Goal: Information Seeking & Learning: Learn about a topic

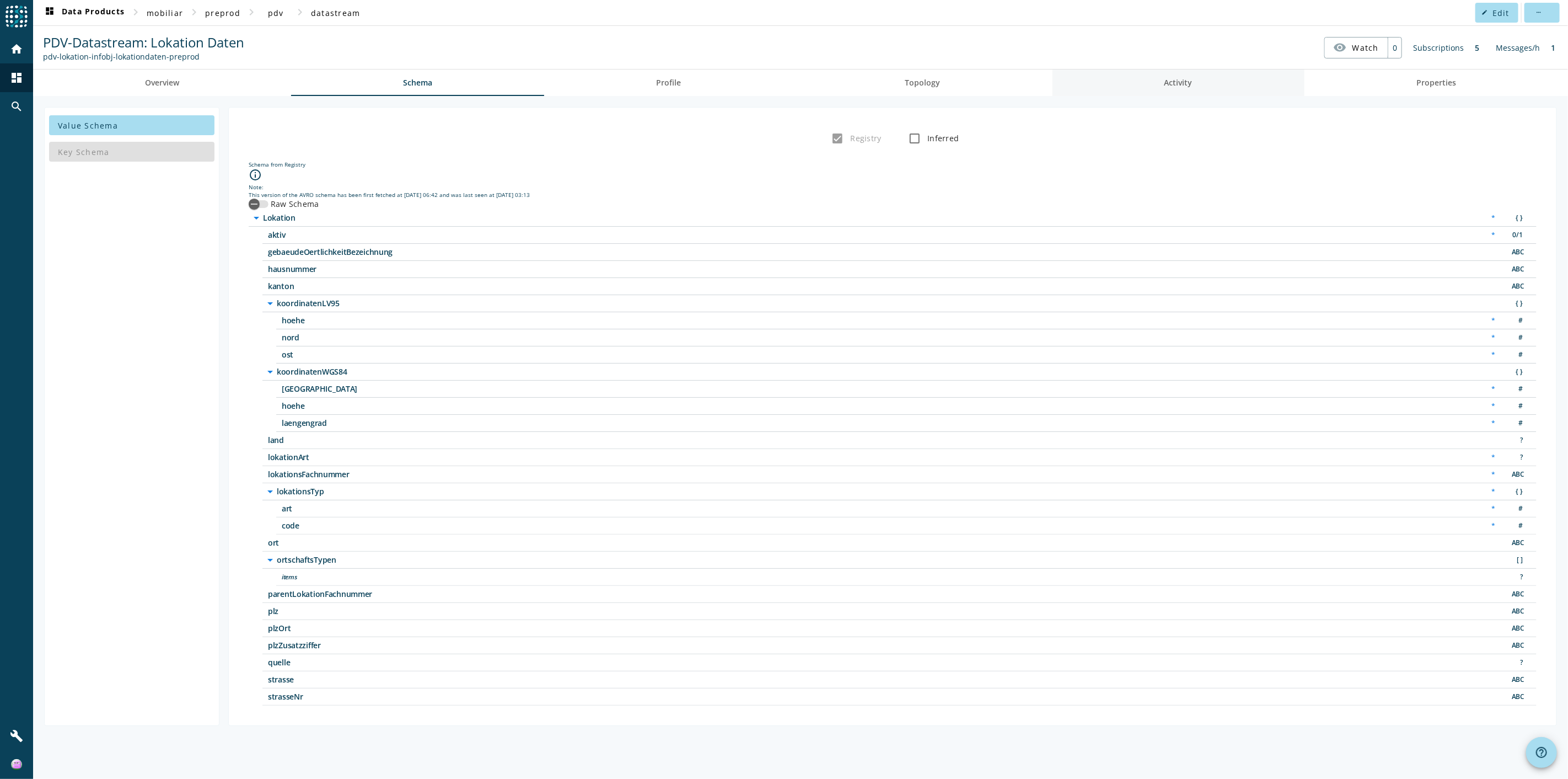
click at [940, 83] on link "Activity" at bounding box center [1178, 82] width 252 height 26
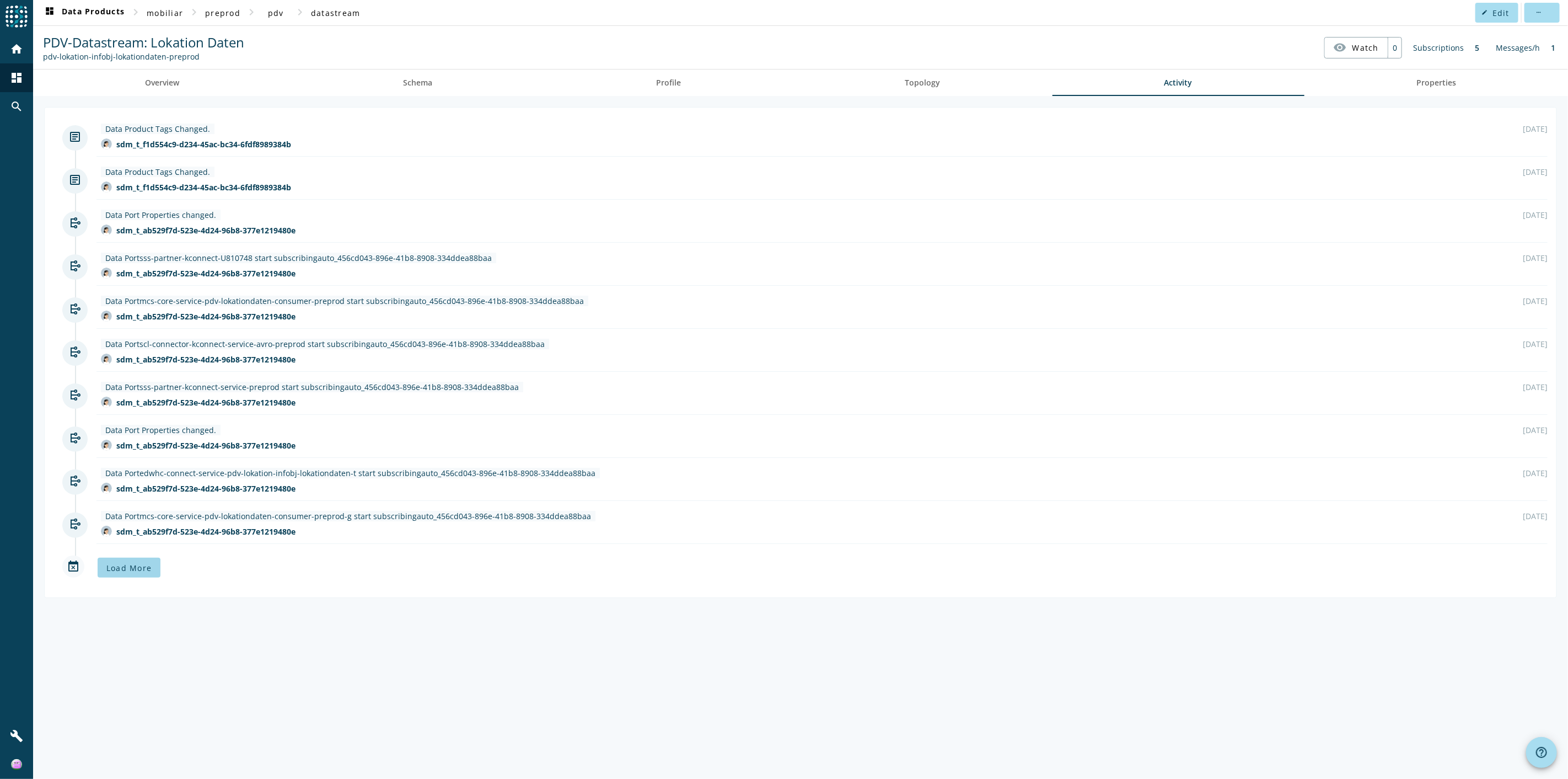
click at [127, 425] on span at bounding box center [128, 567] width 63 height 26
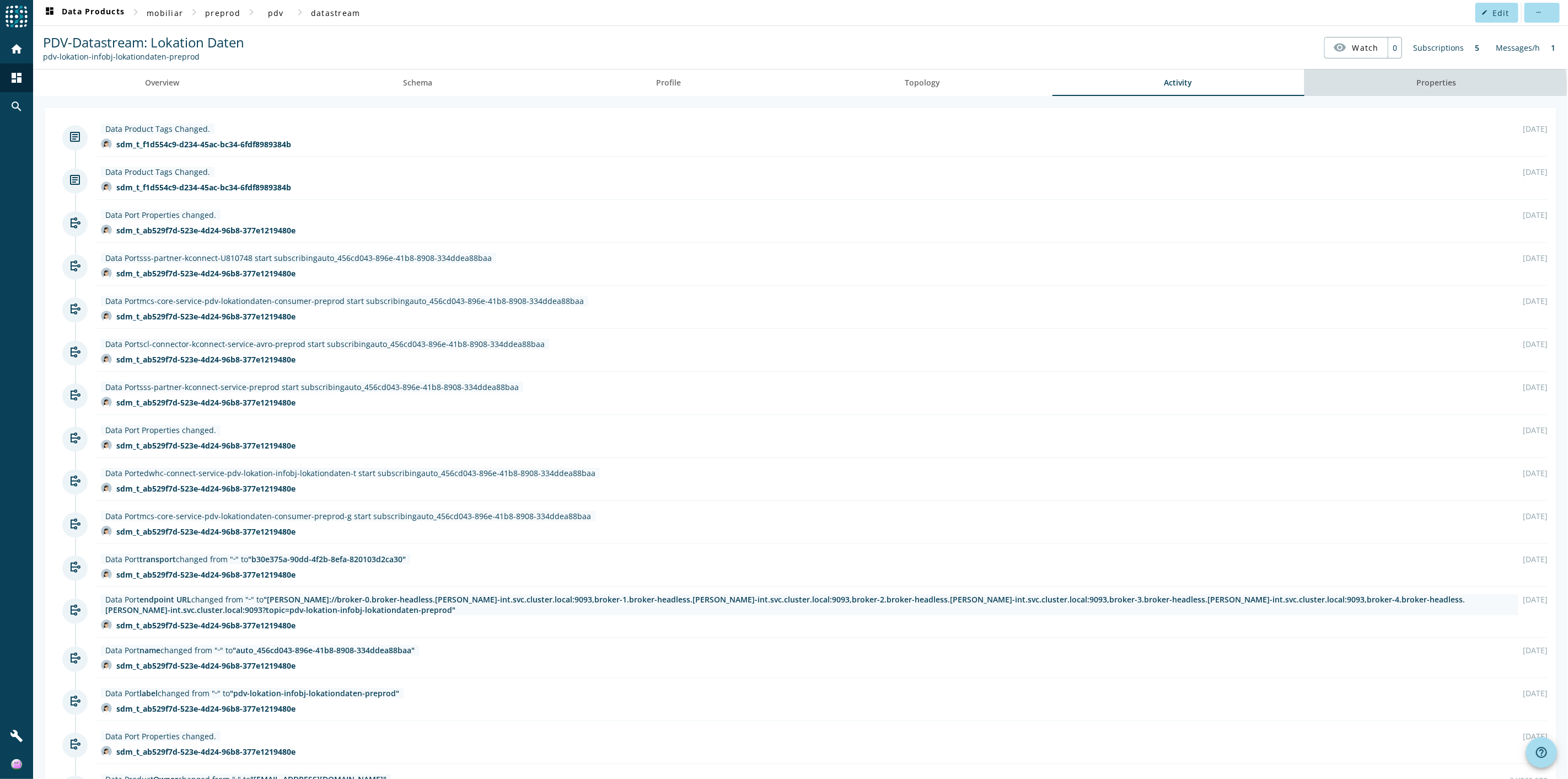
click at [940, 85] on span "Properties" at bounding box center [1436, 83] width 40 height 8
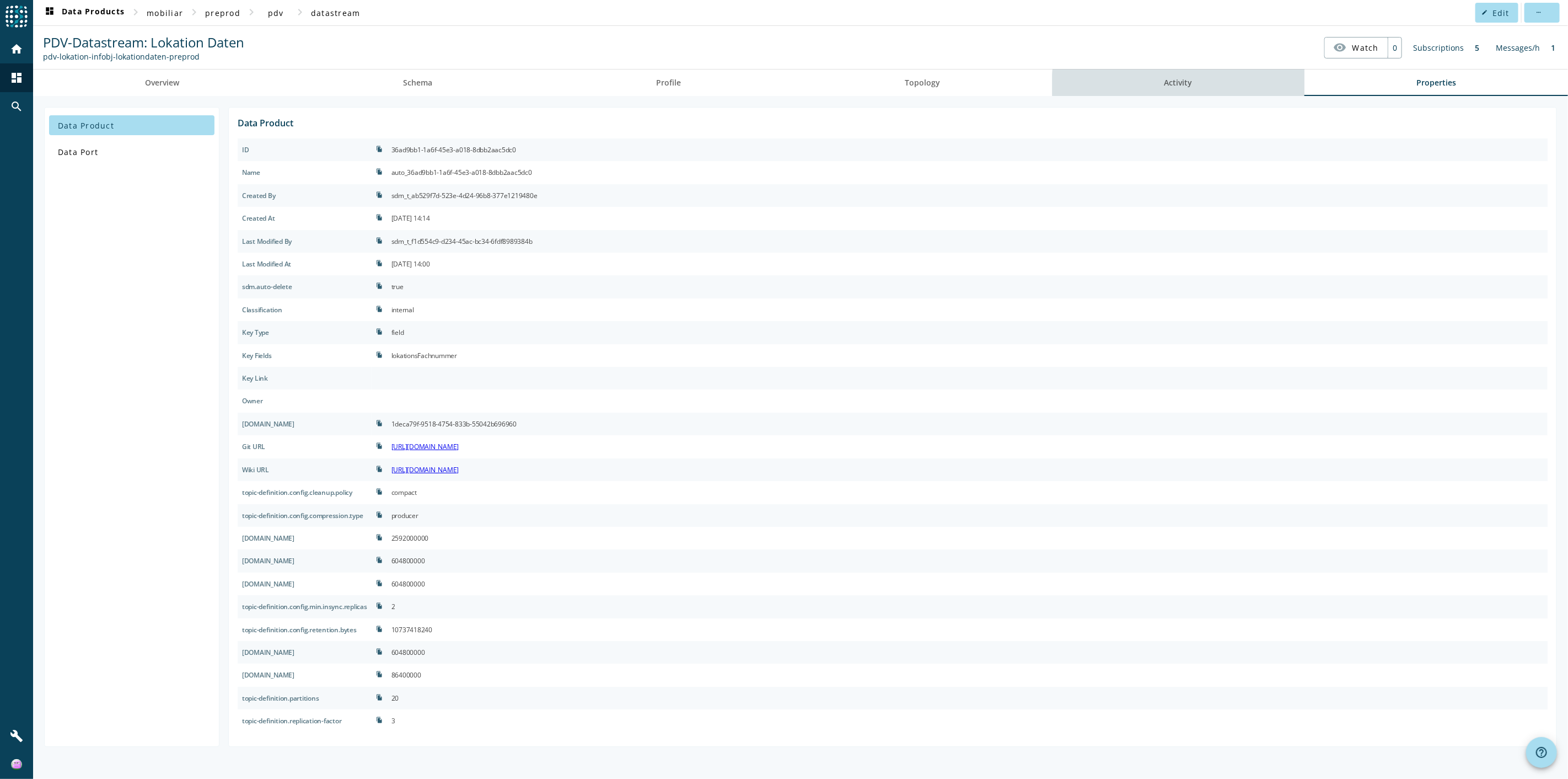
click at [940, 87] on link "Activity" at bounding box center [1178, 82] width 252 height 26
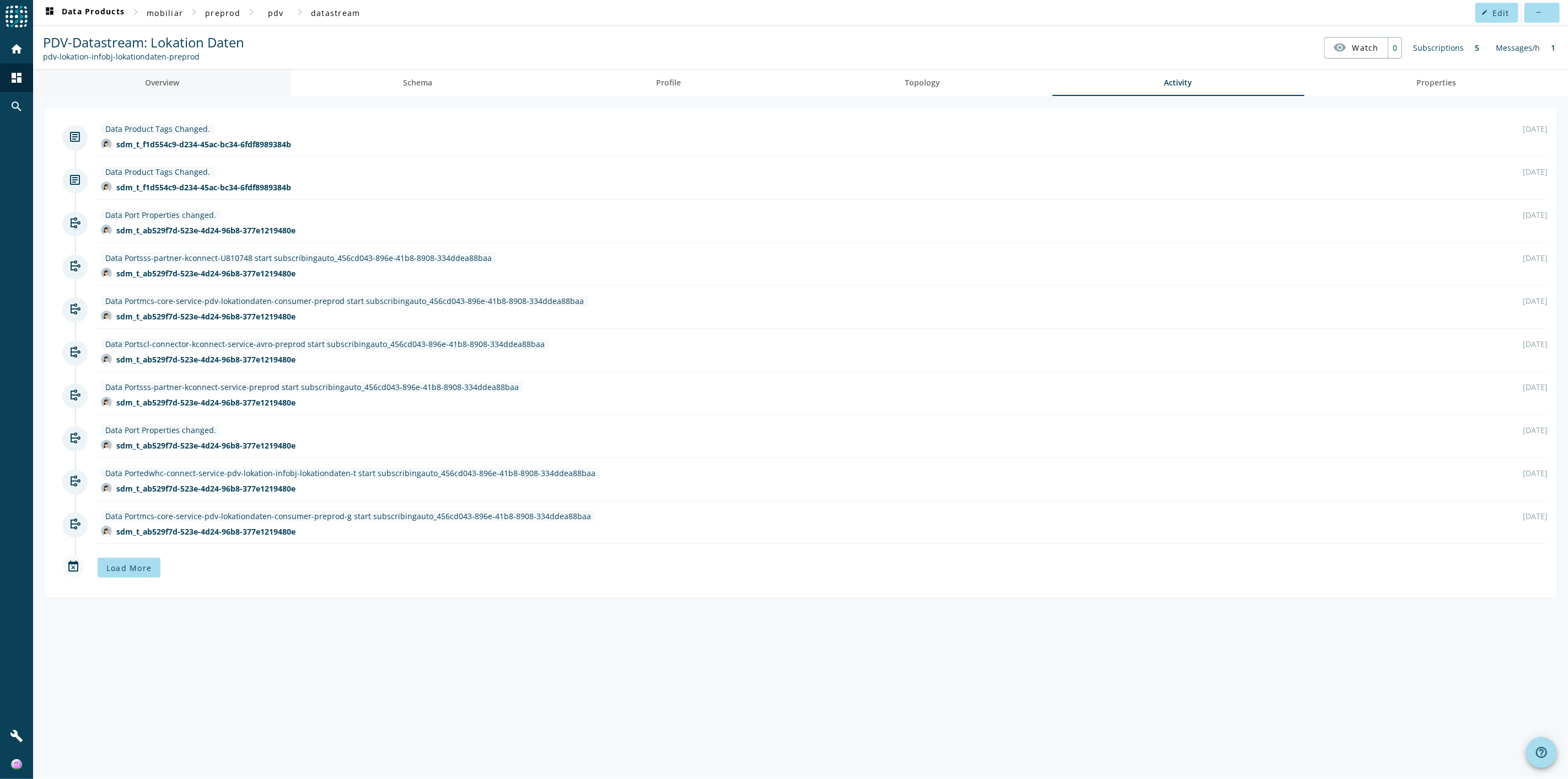
click at [168, 82] on span "Overview" at bounding box center [162, 83] width 34 height 8
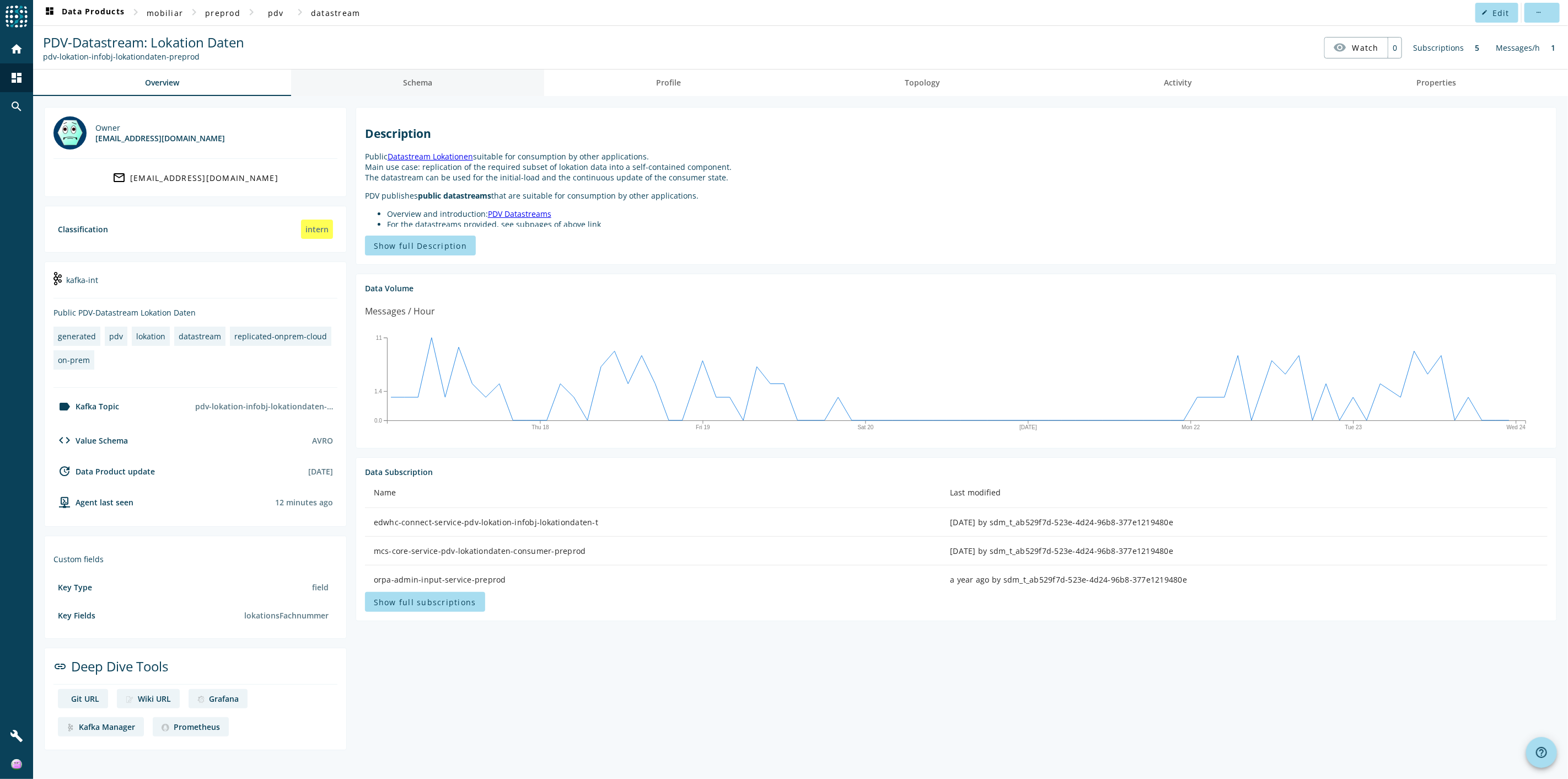
click at [427, 86] on span "Schema" at bounding box center [418, 83] width 29 height 8
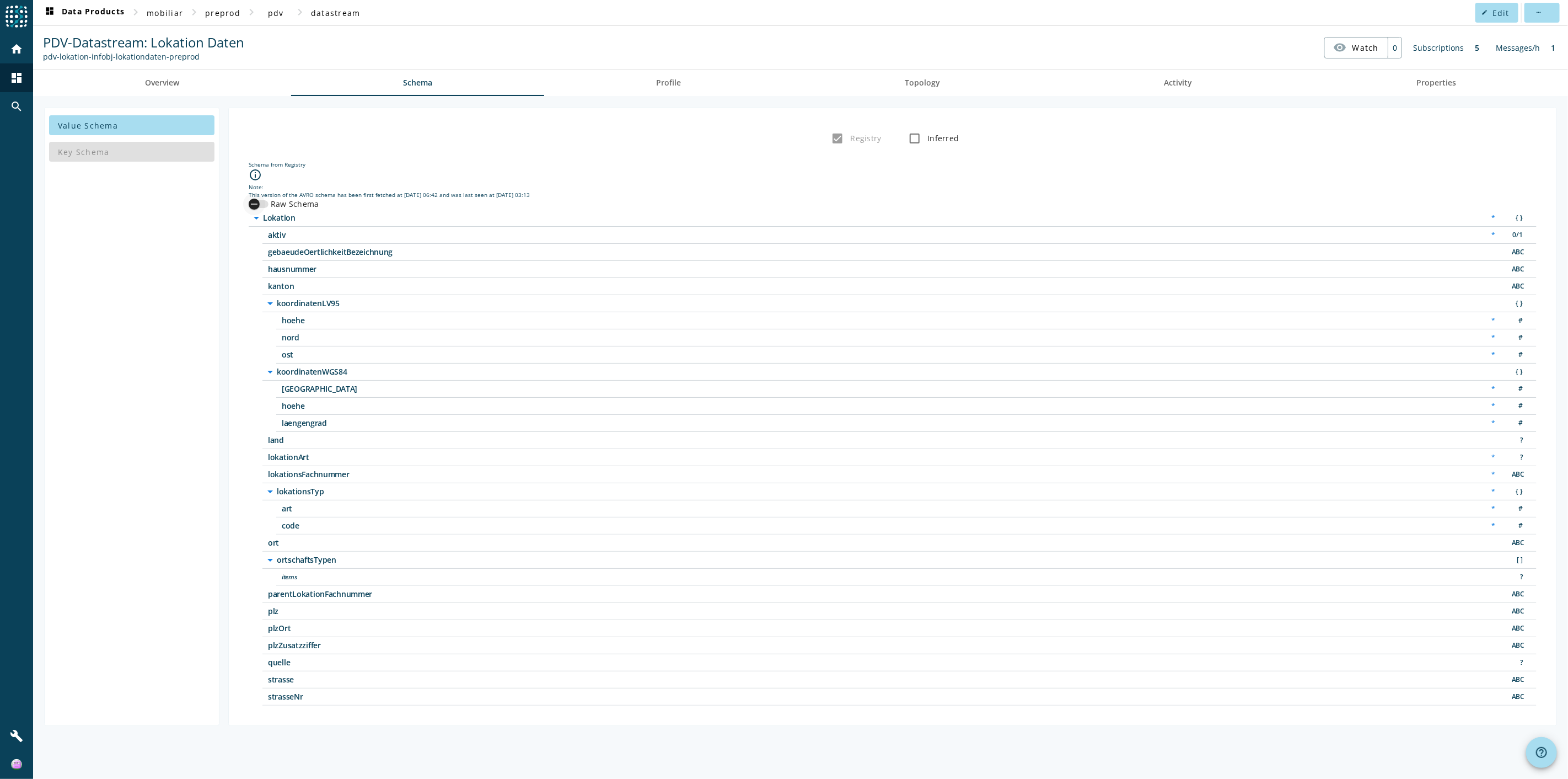
click at [250, 203] on icon "button" at bounding box center [254, 204] width 10 height 10
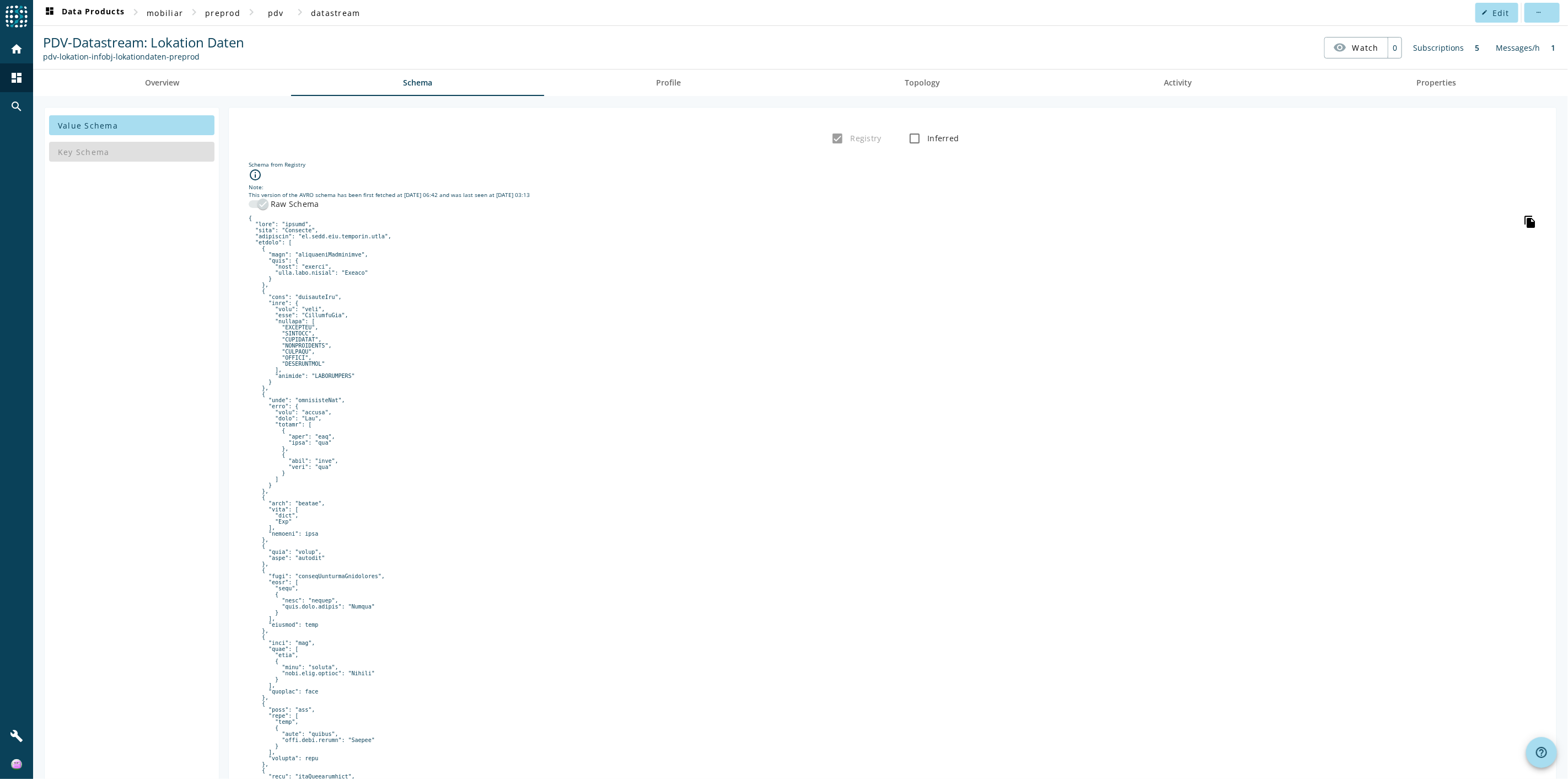
click at [940, 224] on icon "file_copy" at bounding box center [1530, 222] width 13 height 13
click at [940, 79] on span "Activity" at bounding box center [1178, 83] width 28 height 8
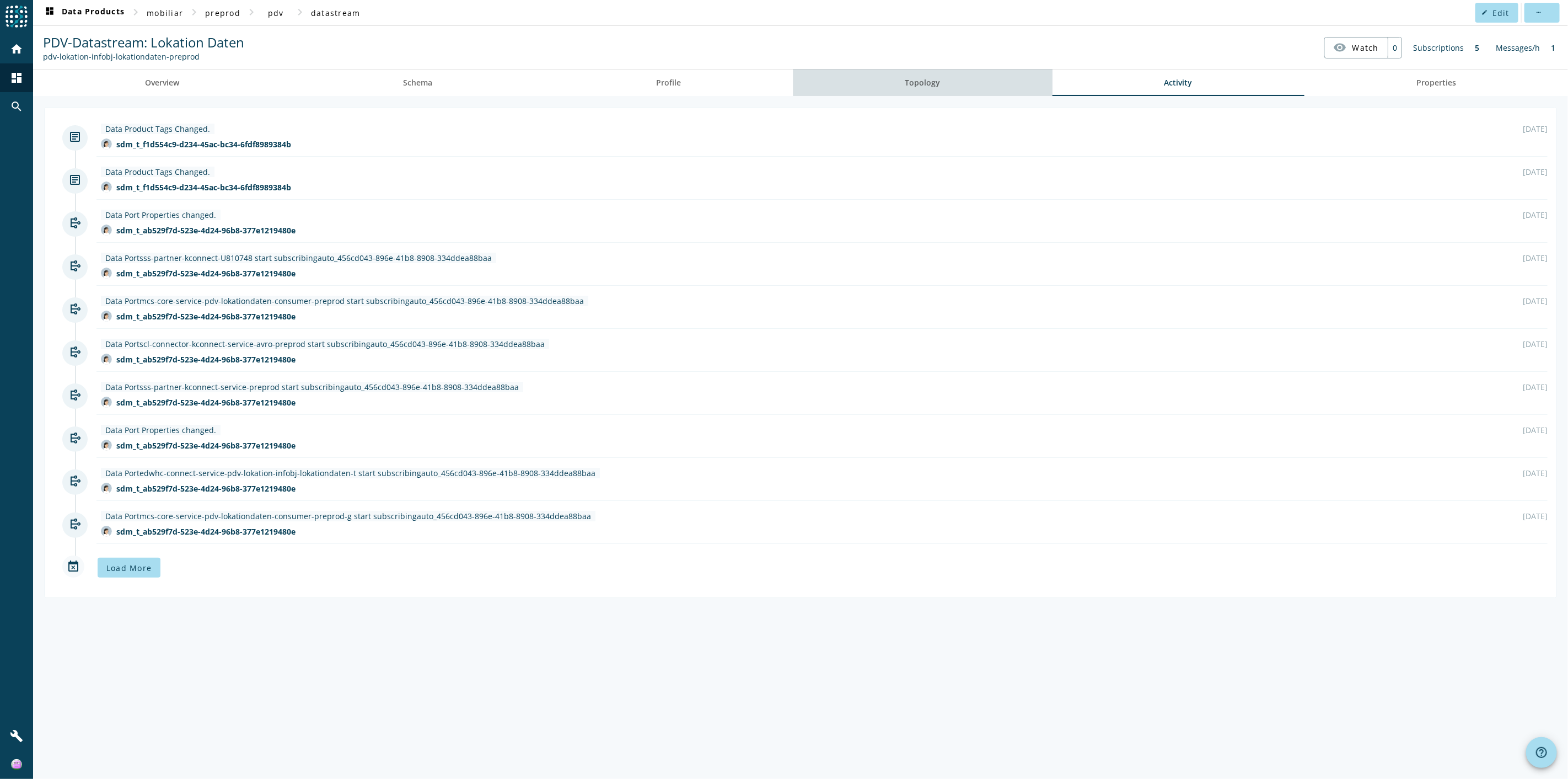
click at [929, 79] on span "Topology" at bounding box center [923, 83] width 35 height 8
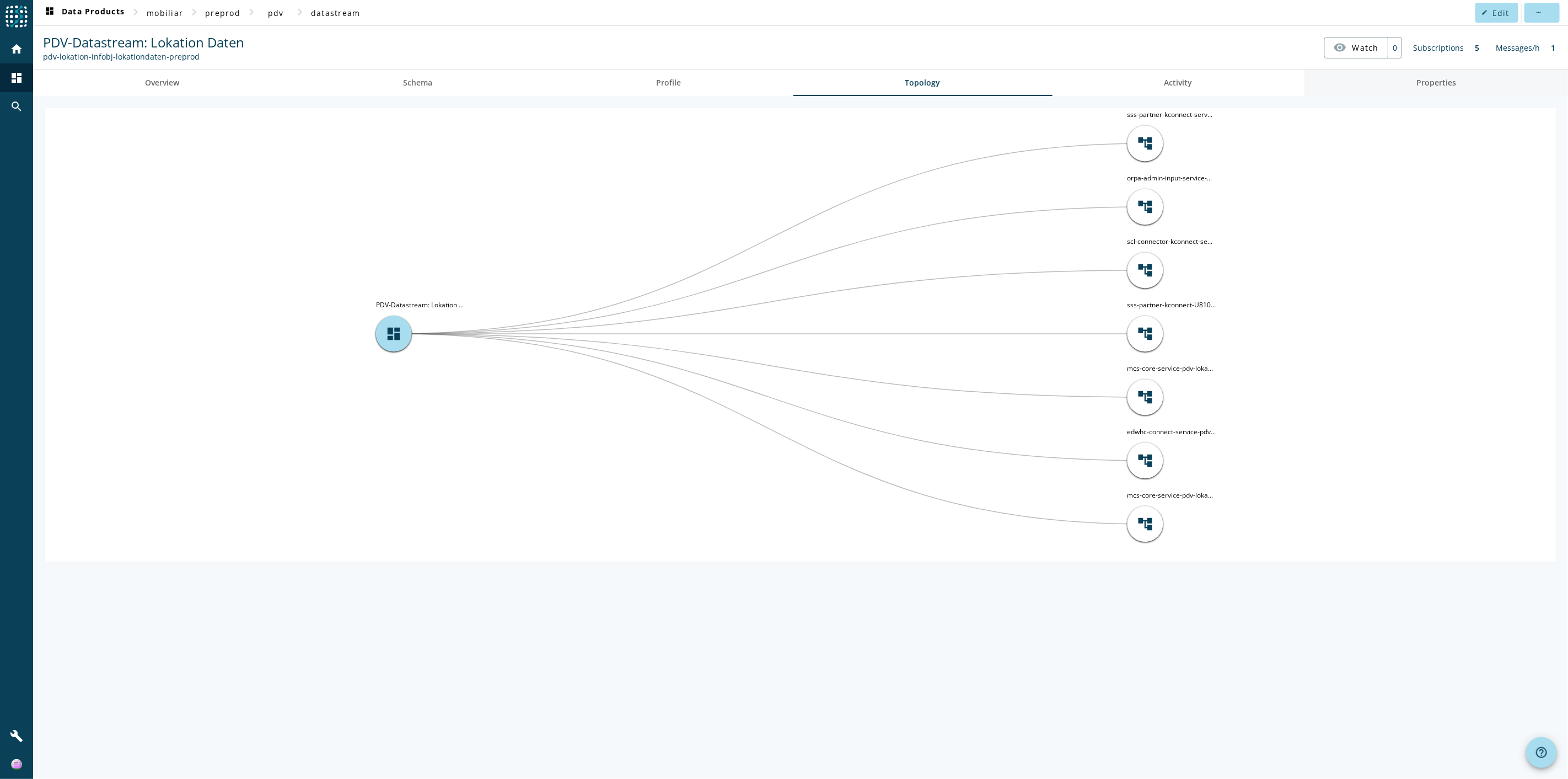
click at [940, 80] on span "Properties" at bounding box center [1436, 83] width 40 height 8
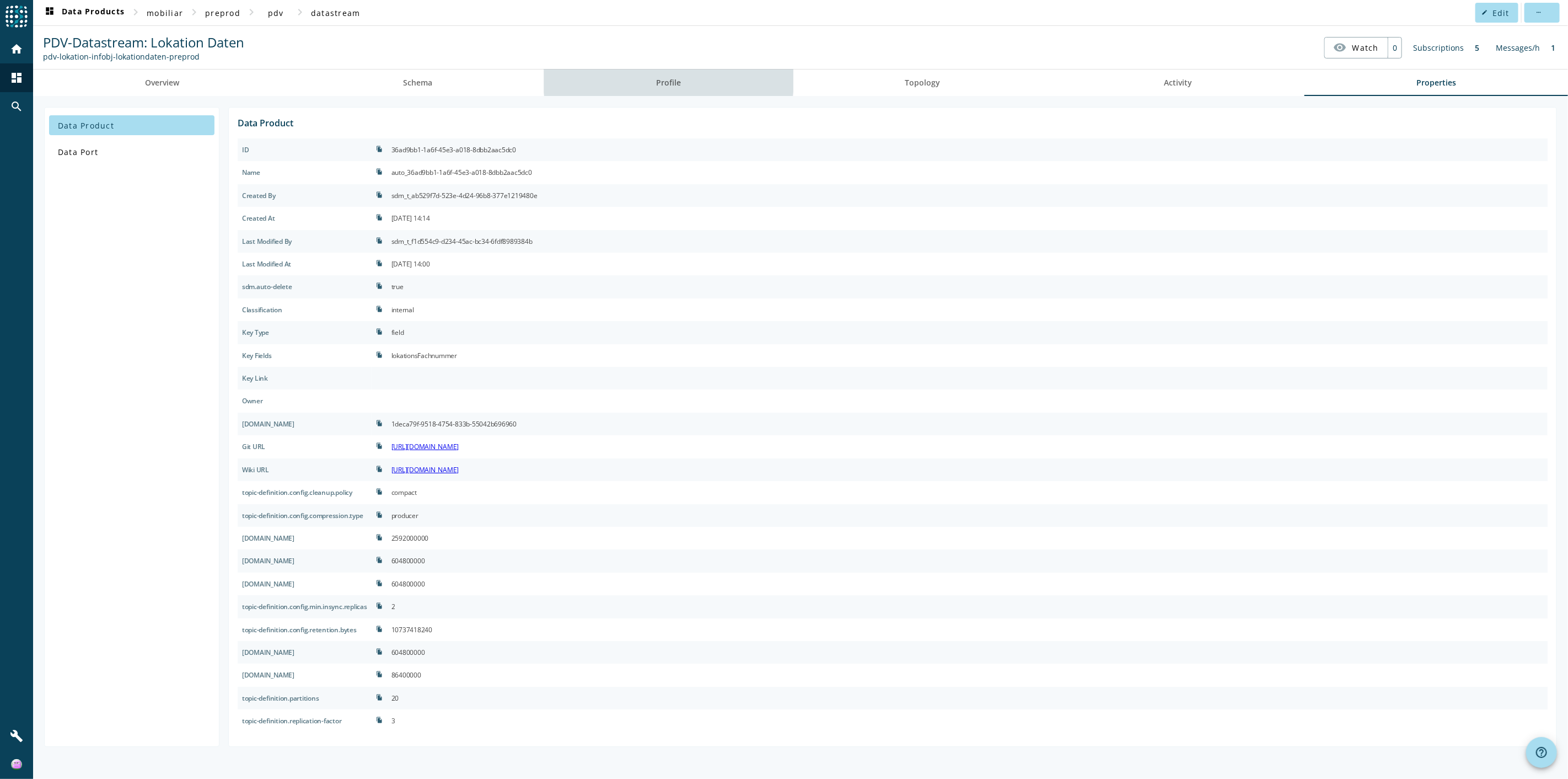
click at [670, 80] on span "Profile" at bounding box center [668, 83] width 25 height 8
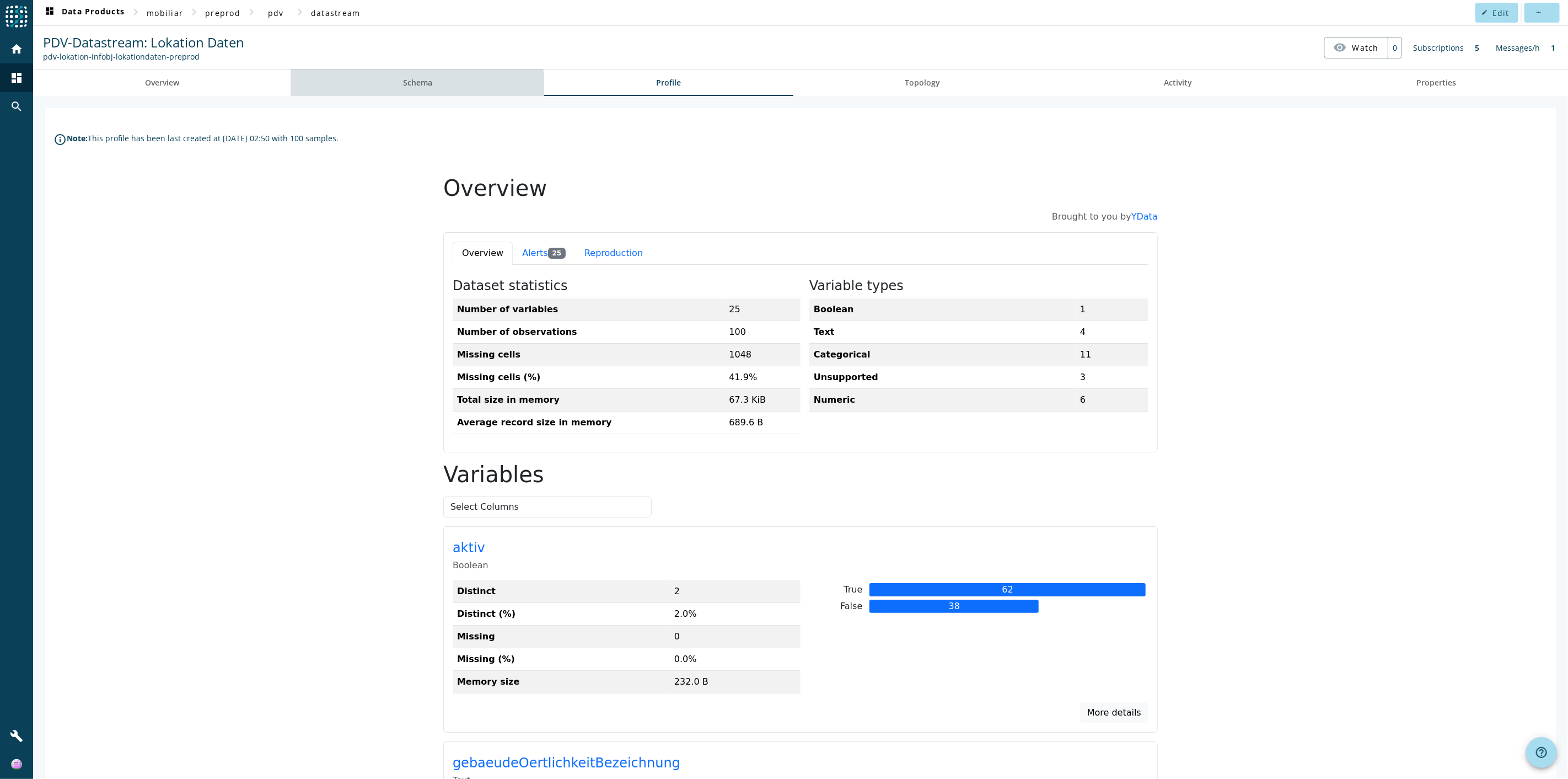
click at [408, 93] on span "Schema" at bounding box center [418, 82] width 29 height 26
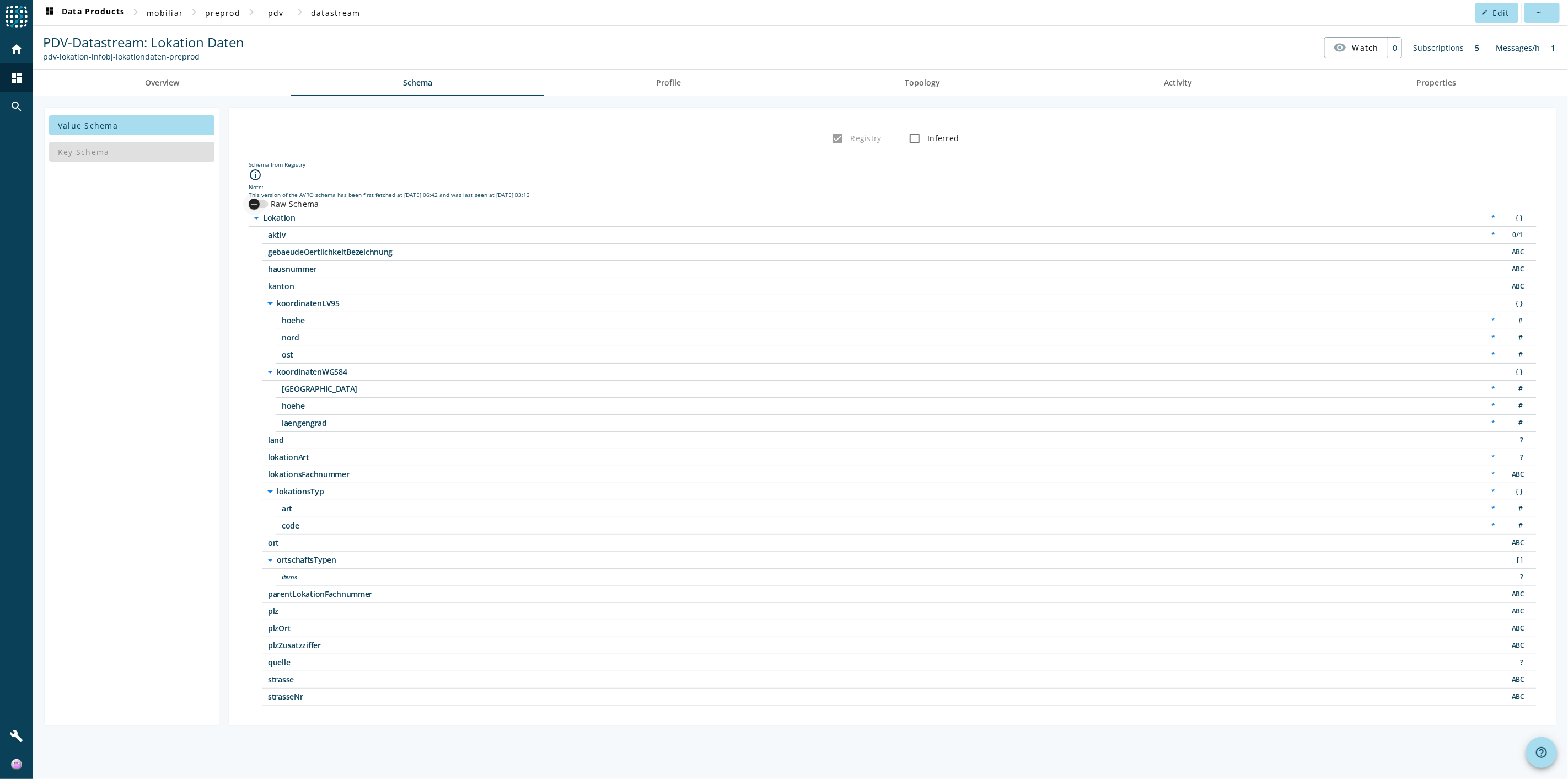
click at [260, 207] on div "button" at bounding box center [254, 204] width 11 height 11
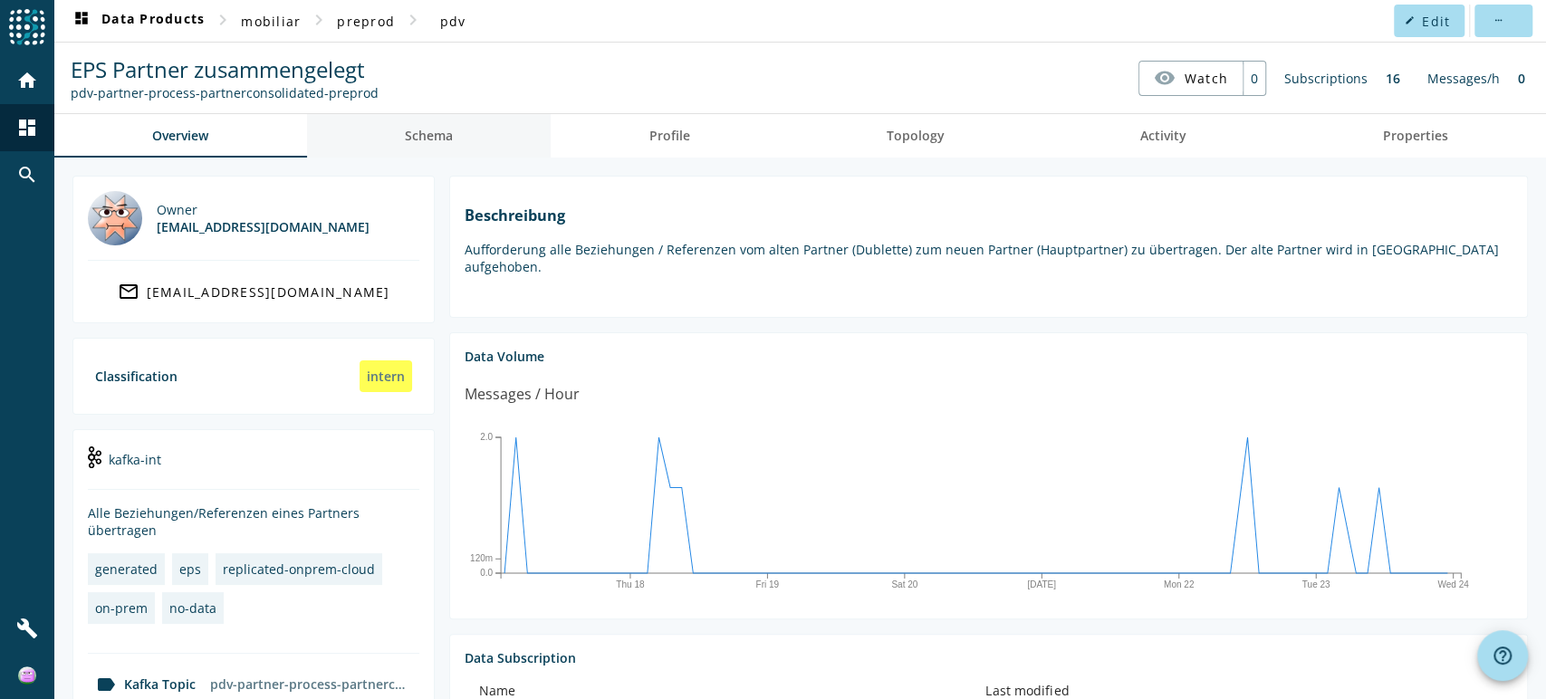
click at [431, 139] on span "Schema" at bounding box center [429, 136] width 48 height 13
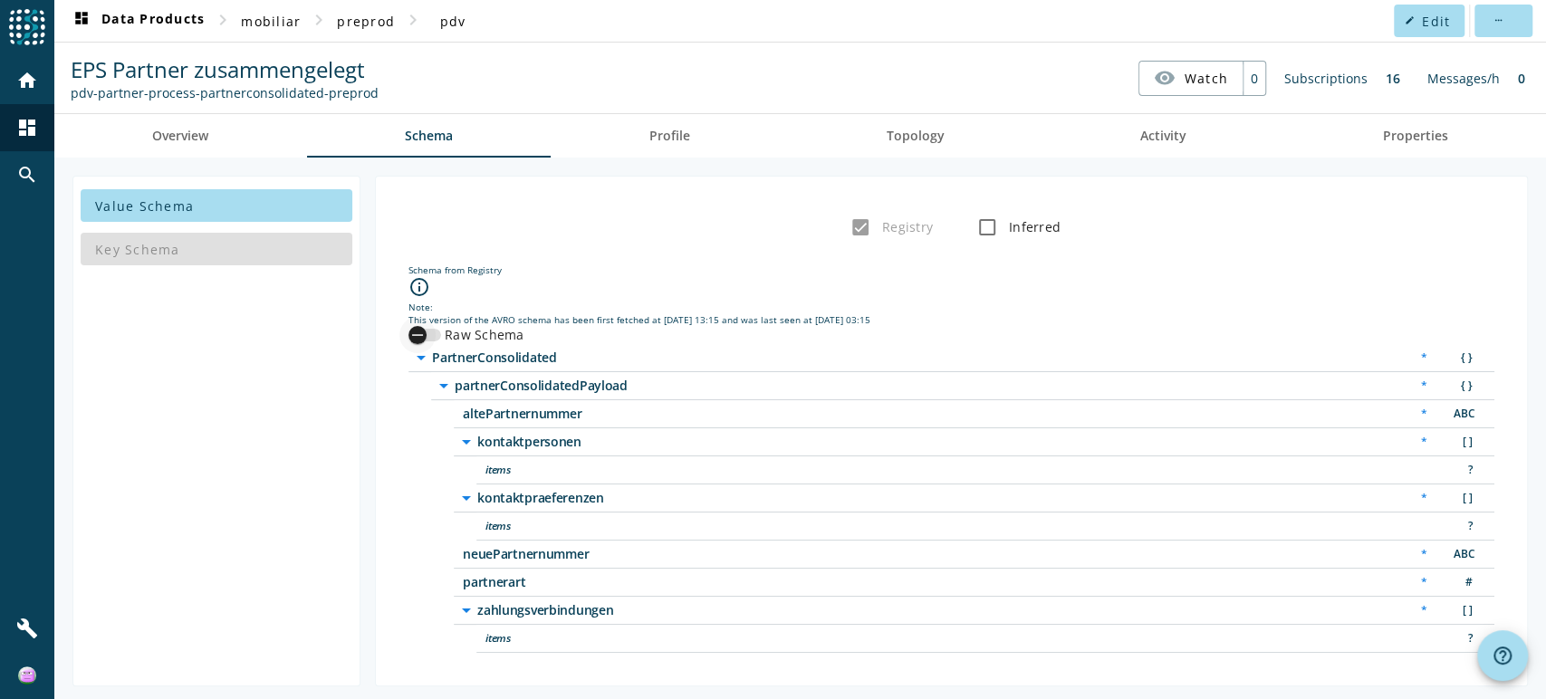
click at [423, 333] on icon "button" at bounding box center [417, 335] width 16 height 16
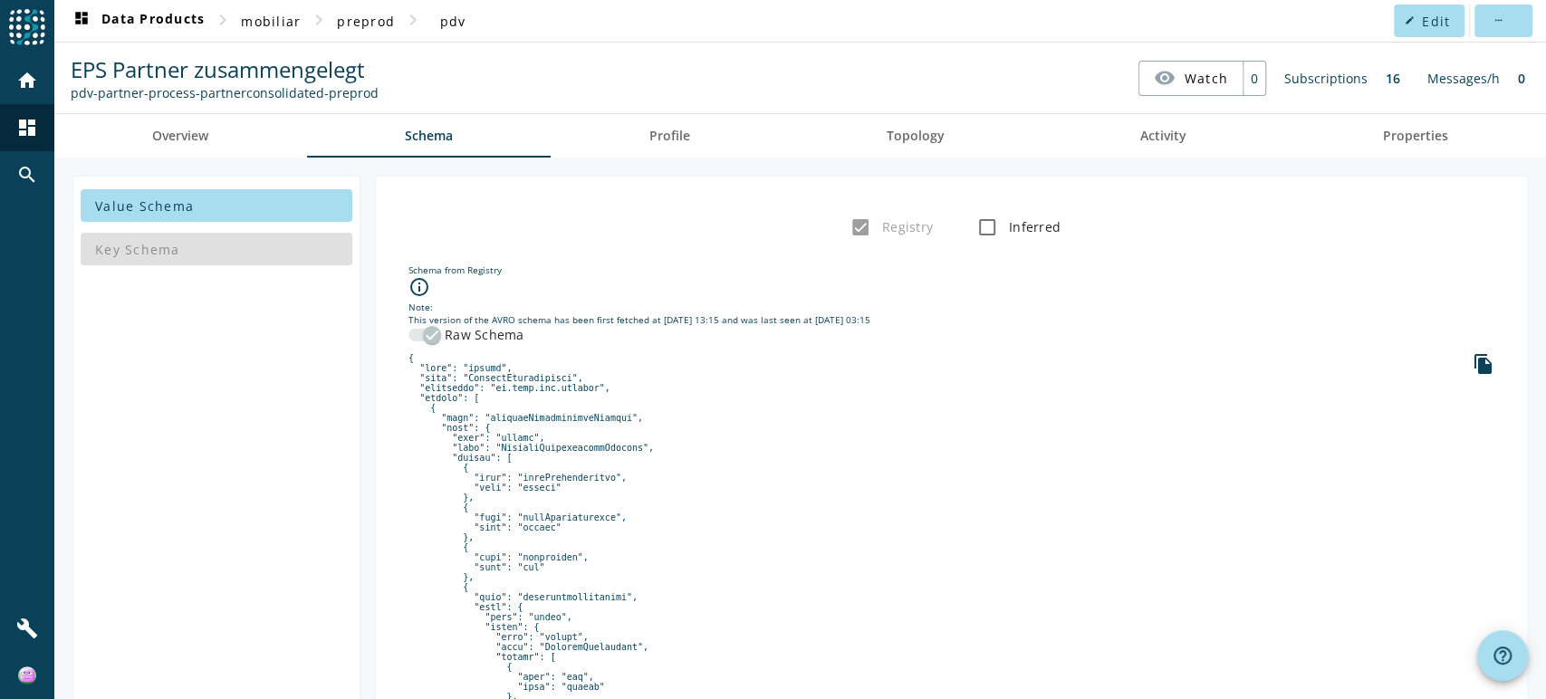
scroll to position [101, 0]
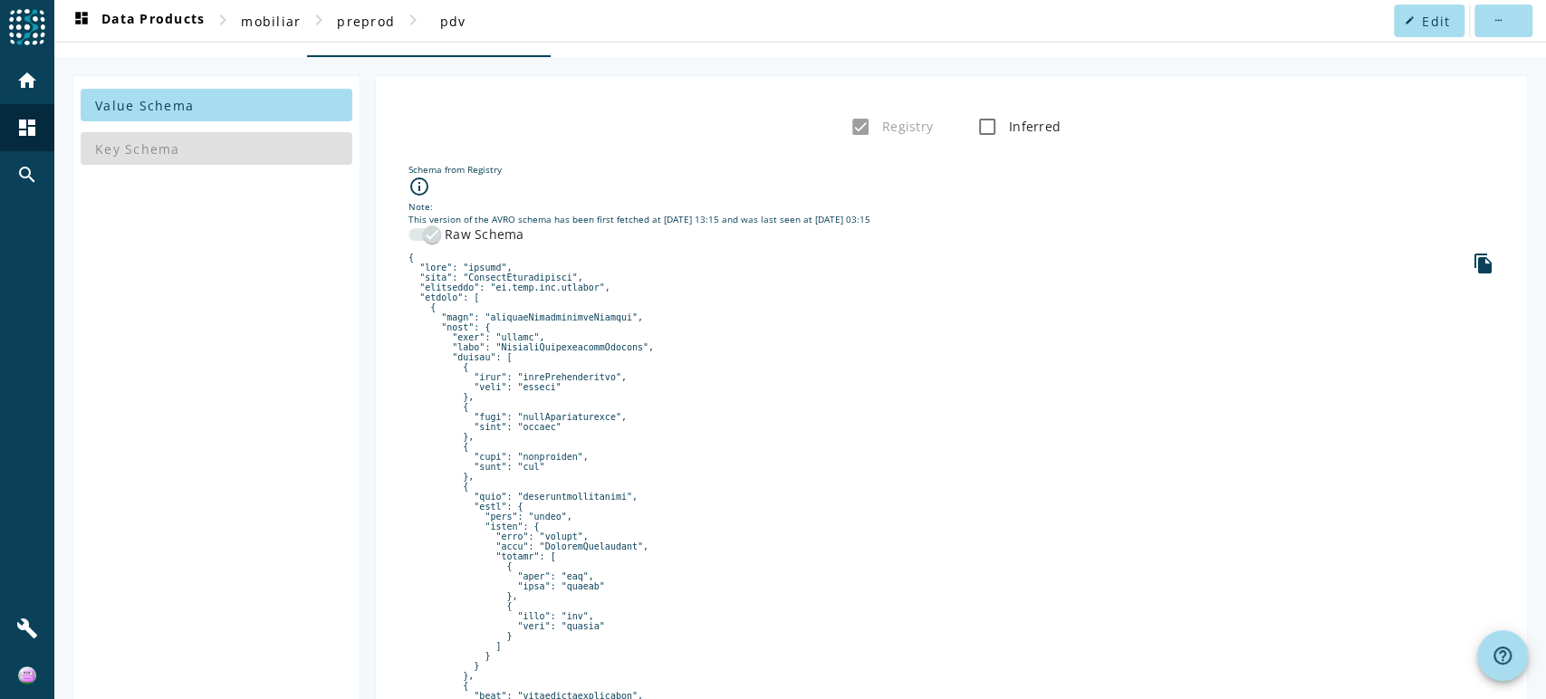
click at [856, 395] on pre at bounding box center [952, 696] width 1086 height 887
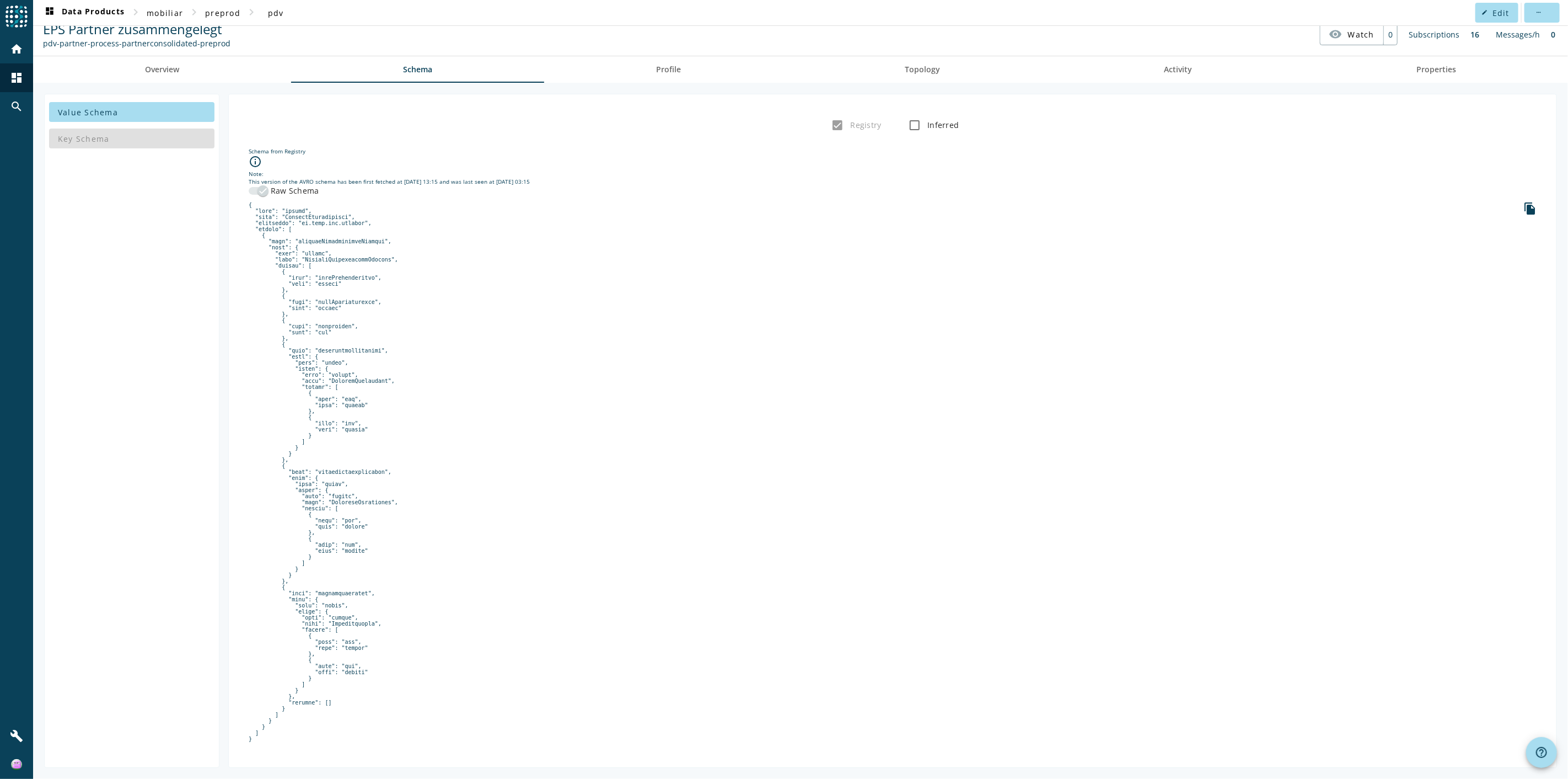
scroll to position [0, 0]
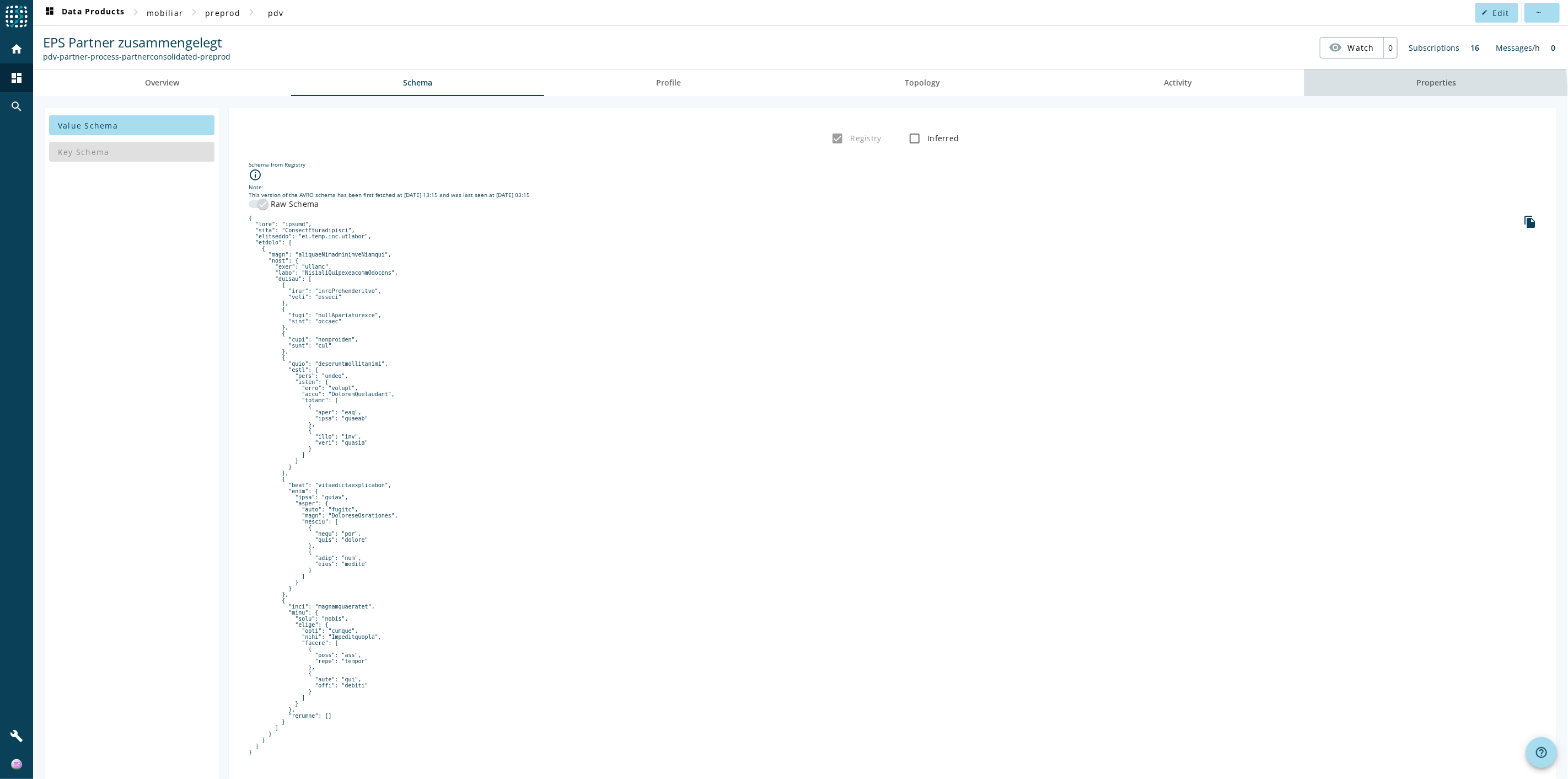
click at [940, 90] on span "Properties" at bounding box center [1436, 82] width 40 height 26
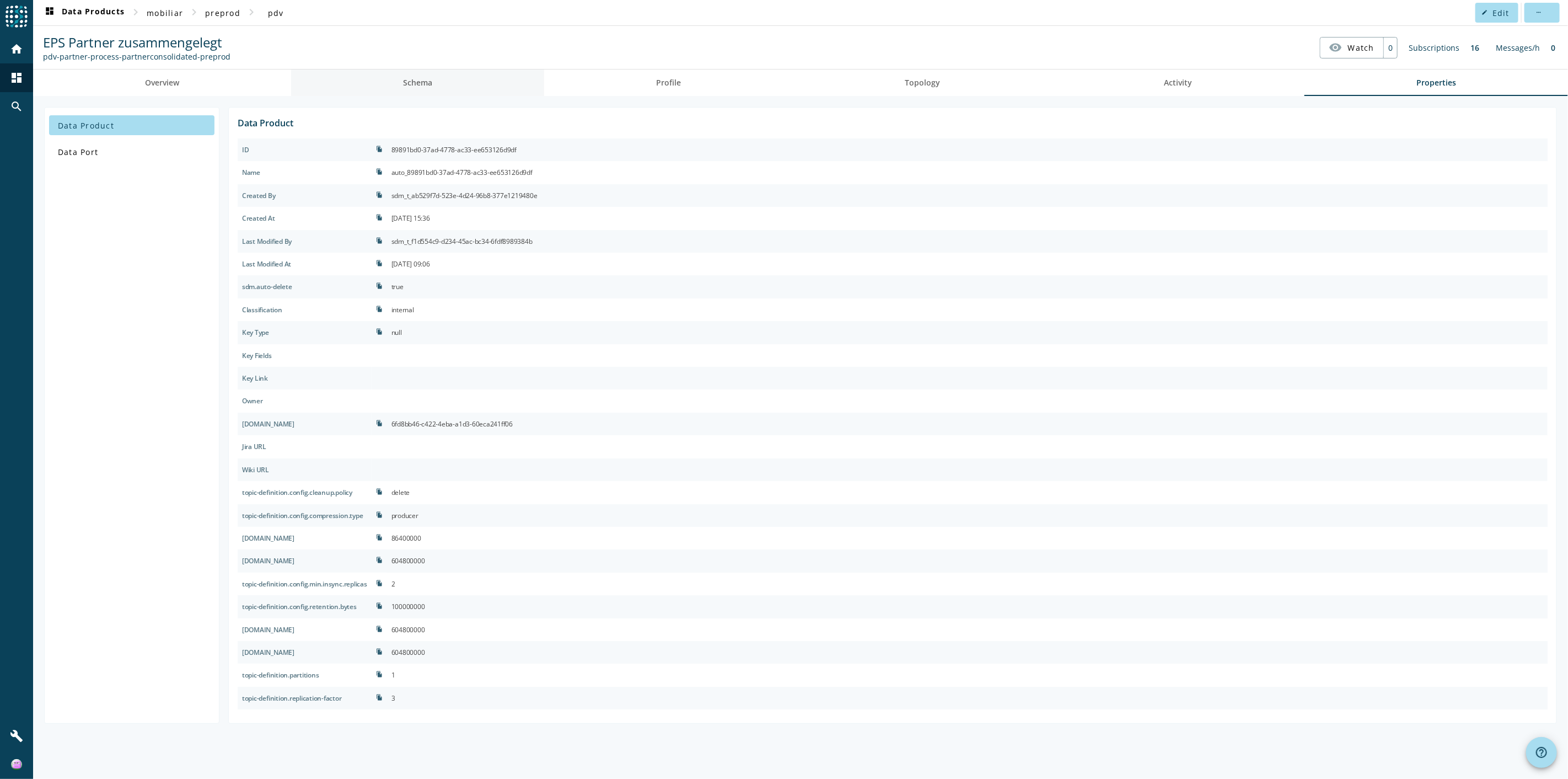
click at [443, 85] on link "Schema" at bounding box center [418, 82] width 253 height 26
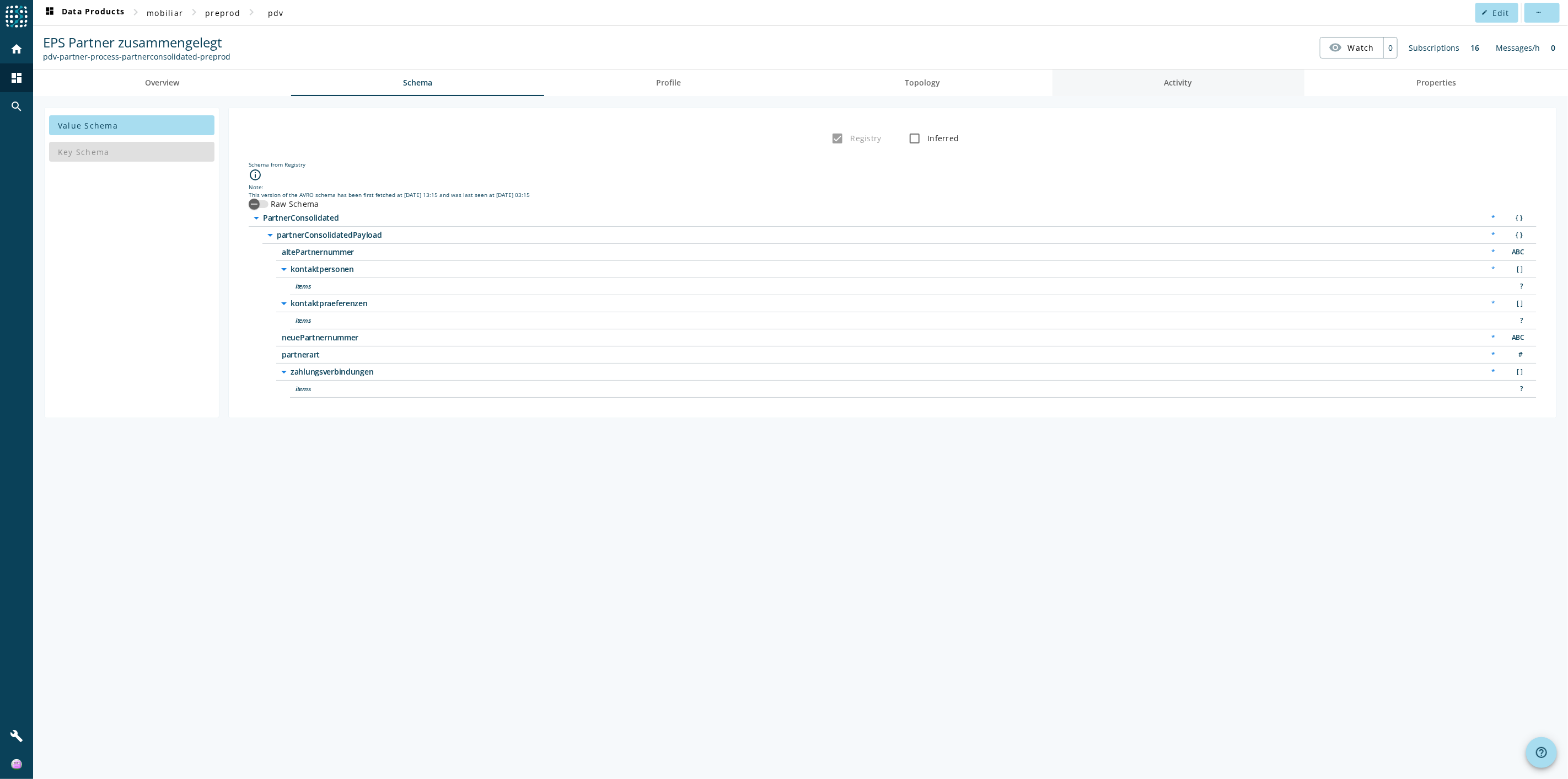
click at [940, 74] on link "Activity" at bounding box center [1178, 82] width 252 height 26
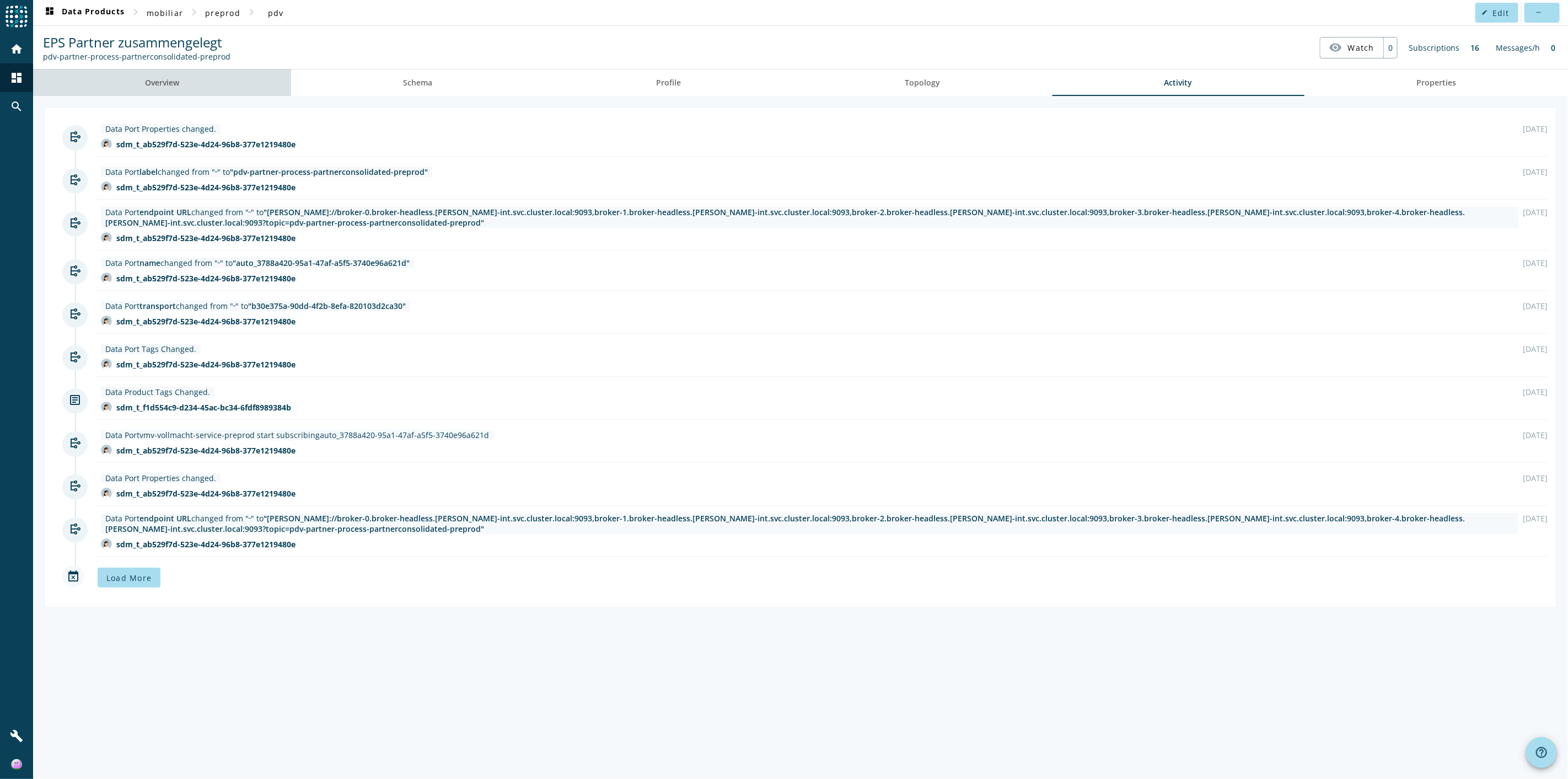
click at [161, 94] on span "Overview" at bounding box center [162, 82] width 34 height 26
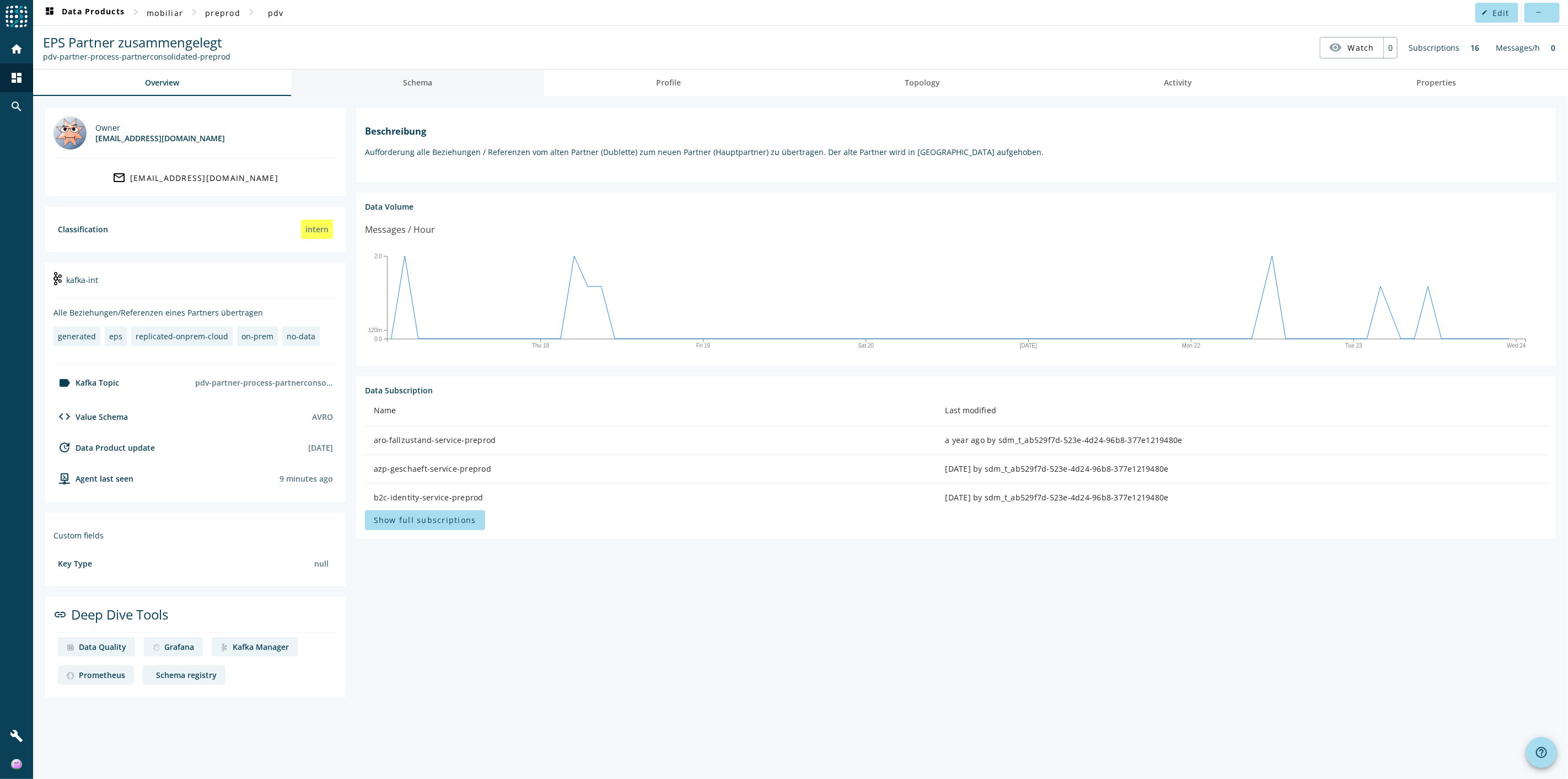
click at [455, 91] on link "Schema" at bounding box center [418, 82] width 253 height 26
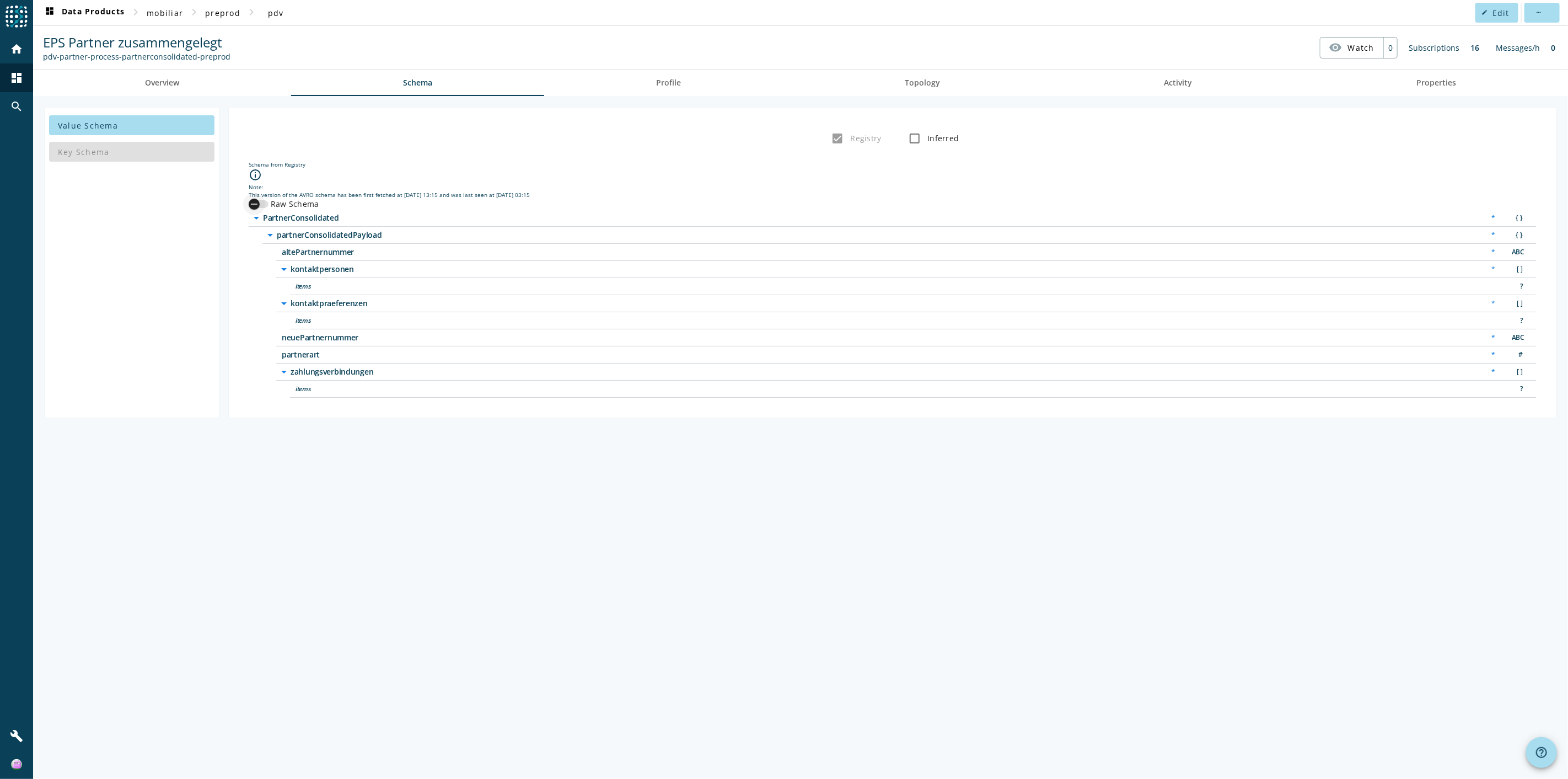
click at [257, 204] on icon "button" at bounding box center [254, 204] width 7 height 1
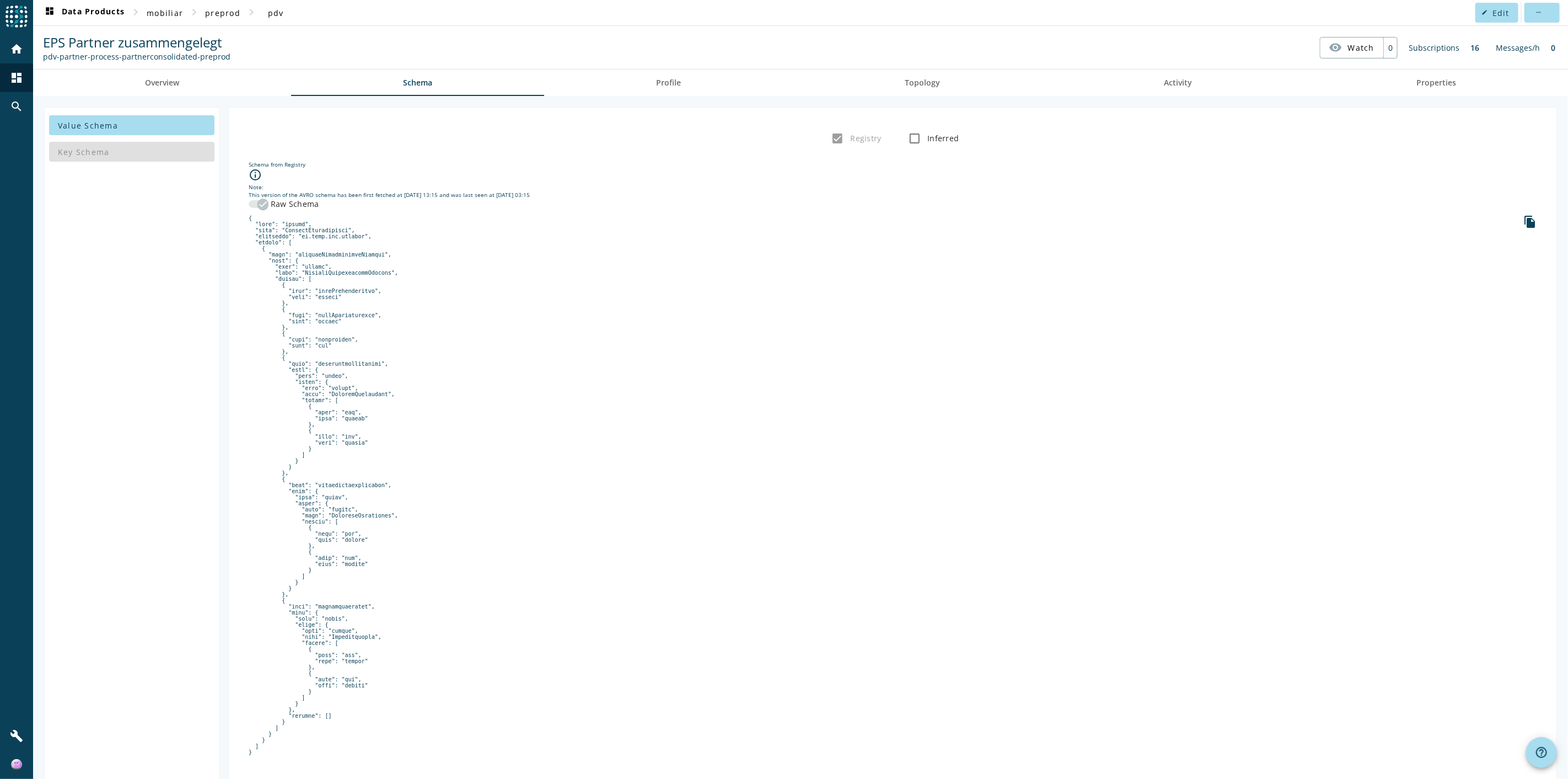
scroll to position [19, 0]
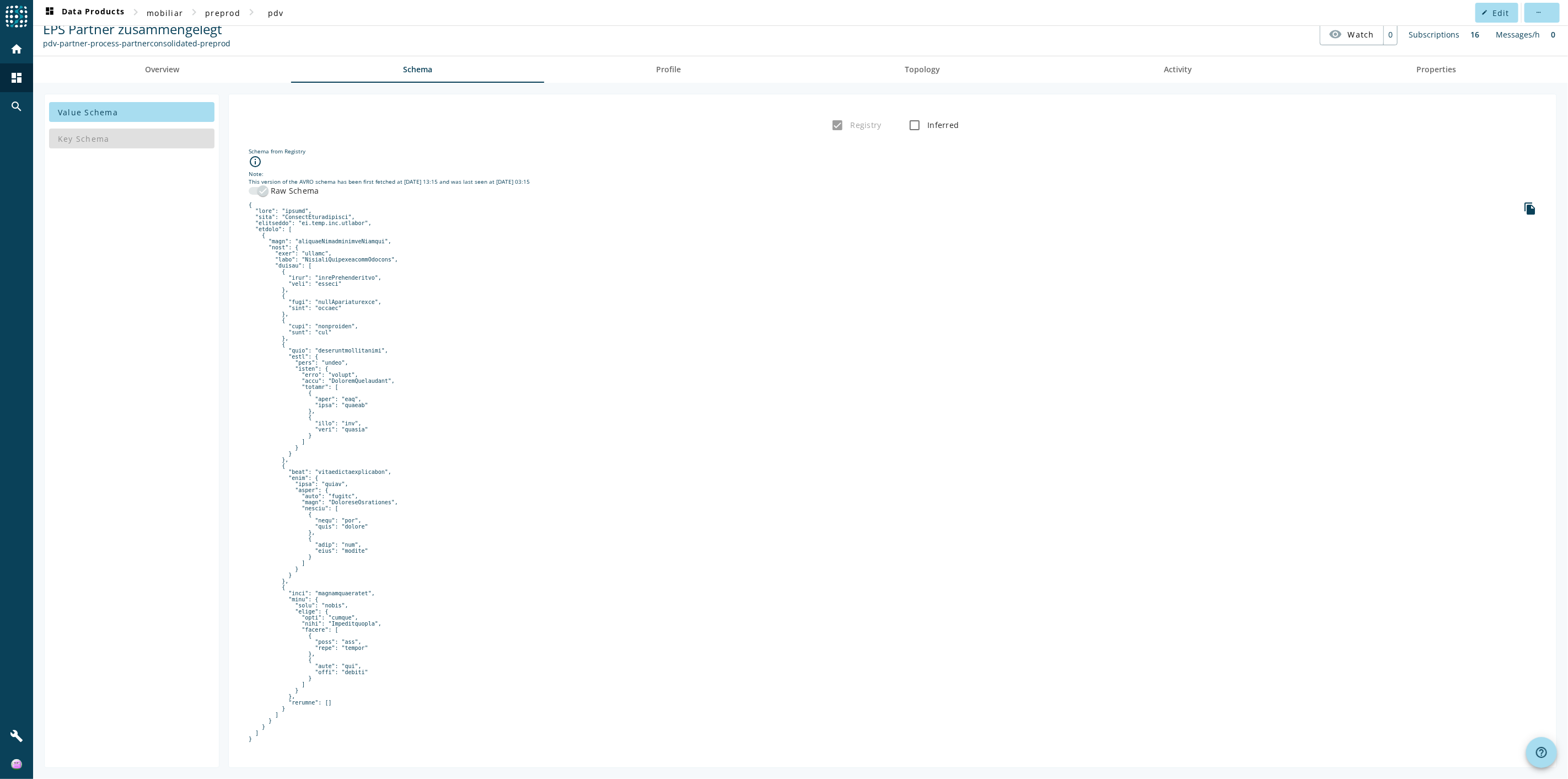
click at [601, 356] on pre at bounding box center [893, 472] width 1288 height 540
click at [940, 202] on pre at bounding box center [893, 472] width 1288 height 540
click at [940, 202] on icon "file_copy" at bounding box center [1530, 209] width 13 height 13
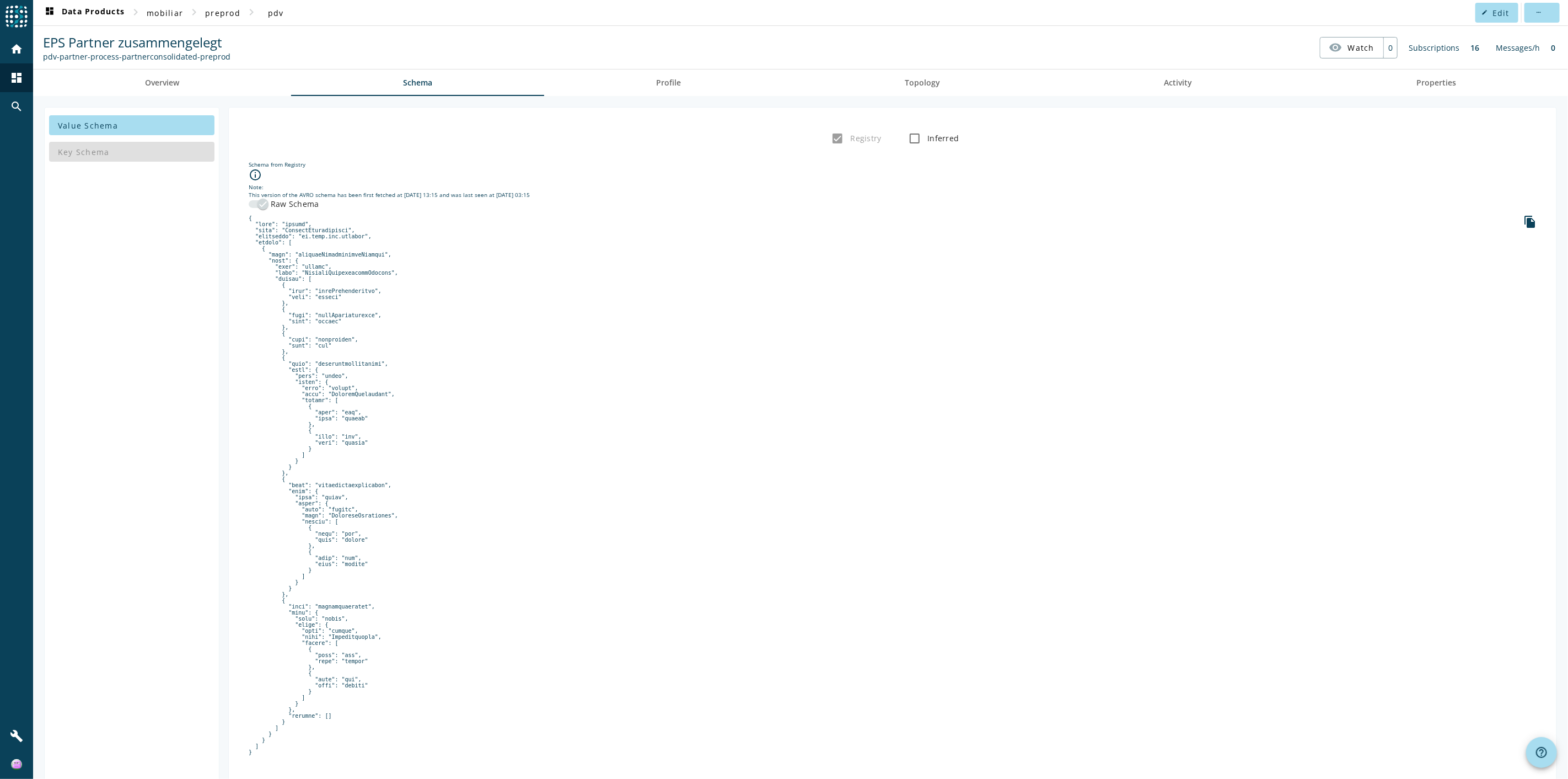
click at [940, 62] on nav "EPS Partner zusammengelegt pdv-partner-process-partnerconsolidated-preprod visi…" at bounding box center [800, 48] width 1526 height 34
click at [940, 90] on span "Activity" at bounding box center [1178, 82] width 28 height 26
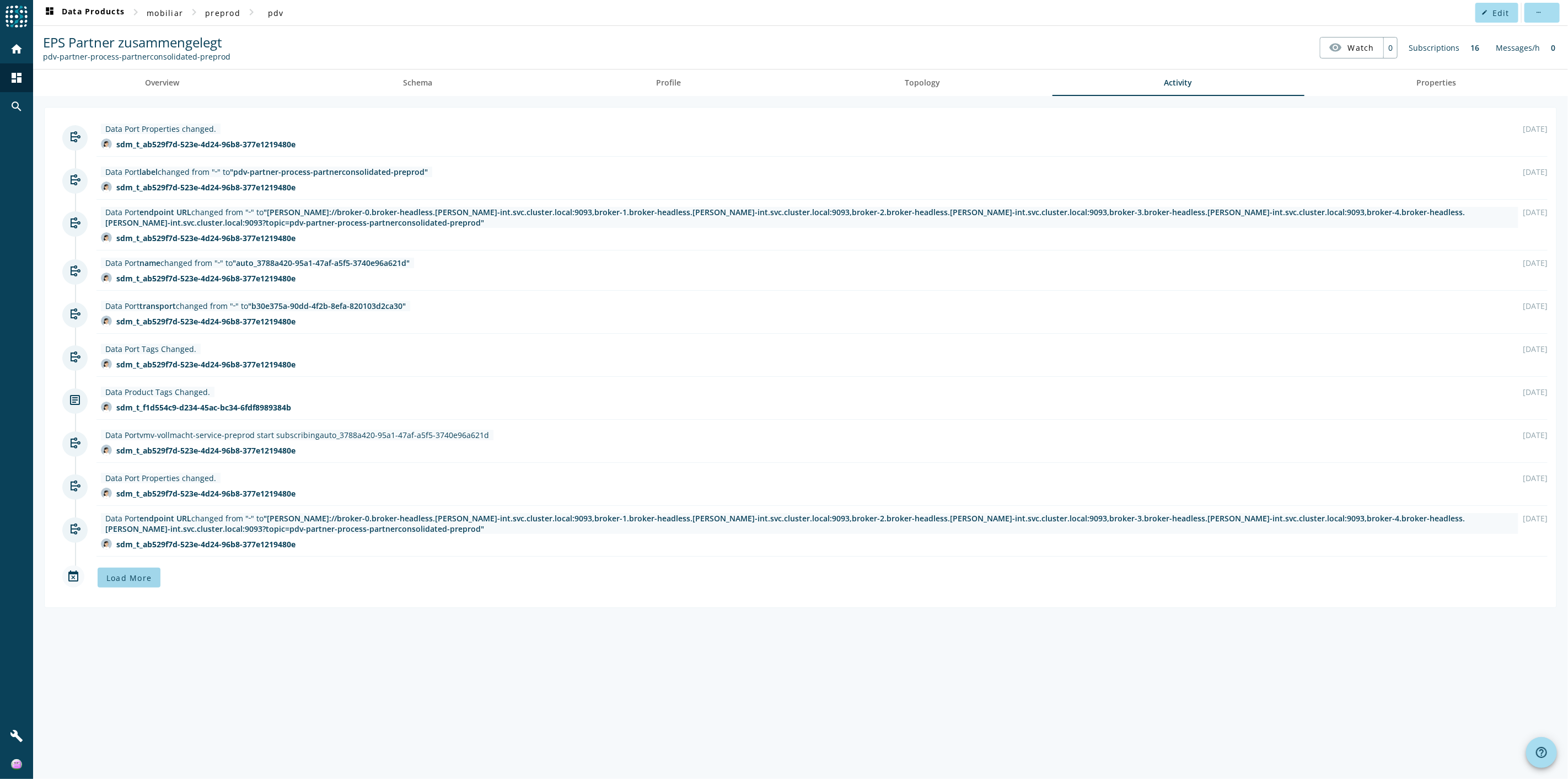
click at [127, 425] on span at bounding box center [128, 577] width 63 height 26
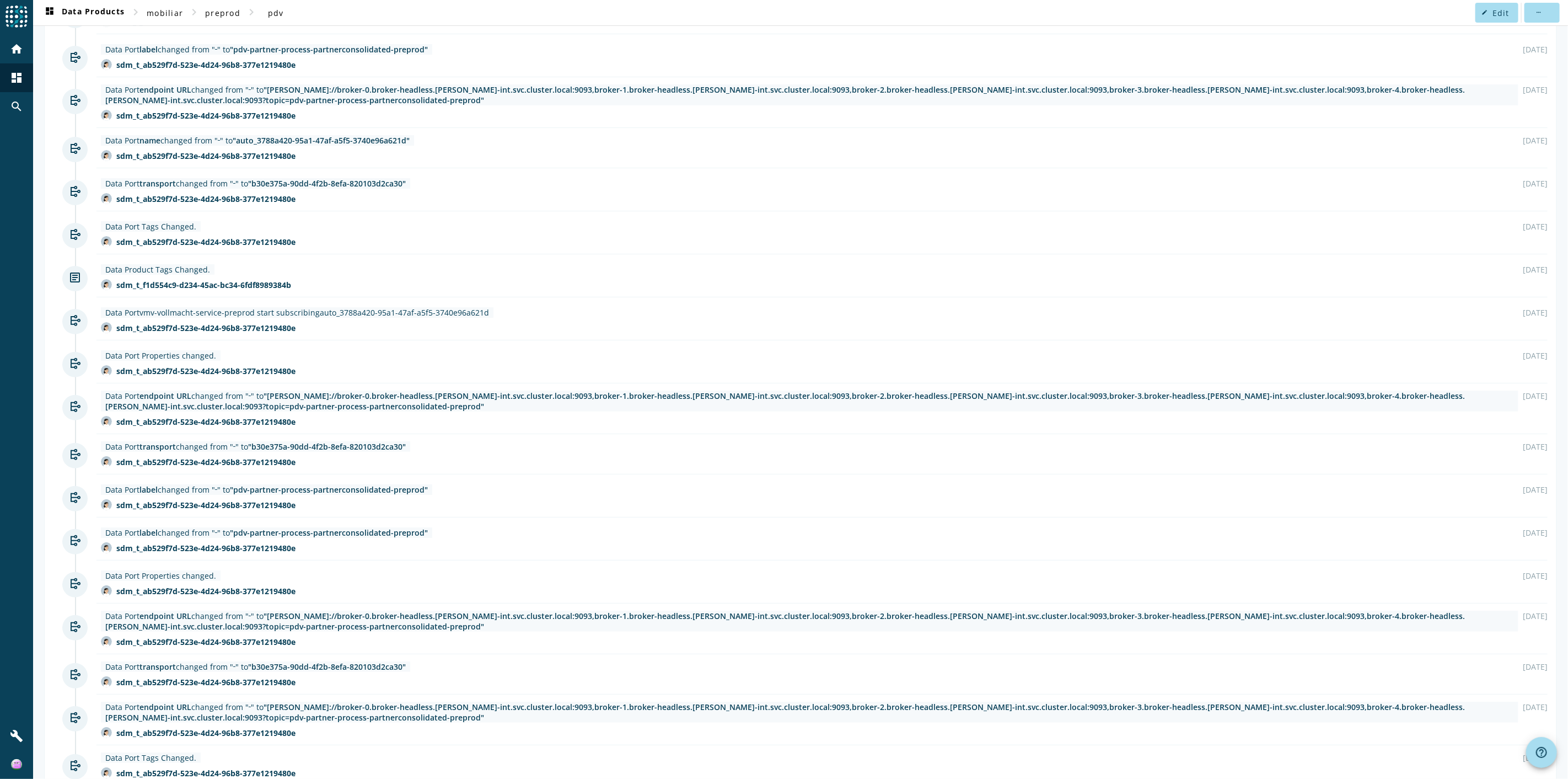
scroll to position [280, 0]
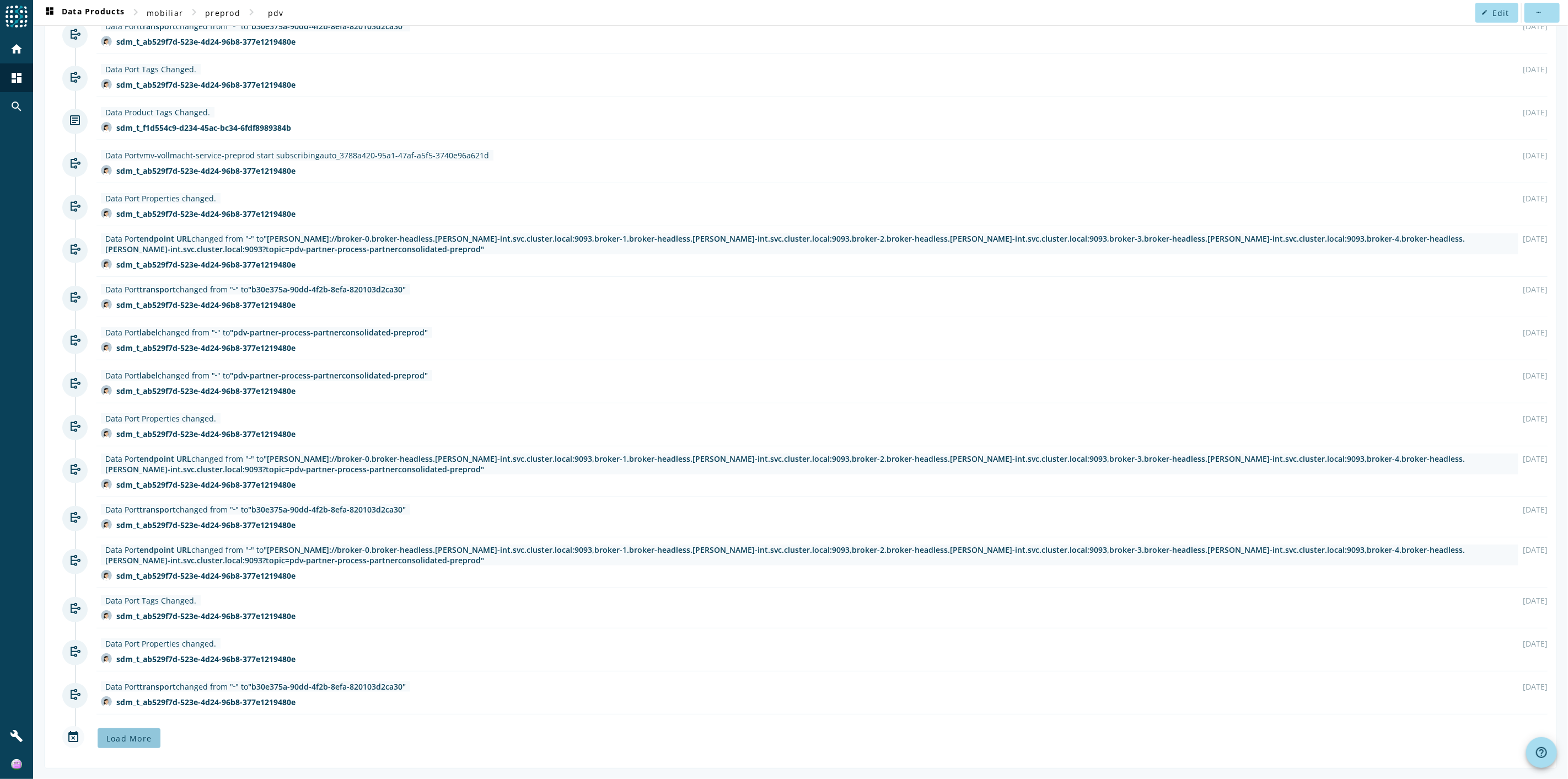
click at [141, 425] on span at bounding box center [128, 738] width 63 height 26
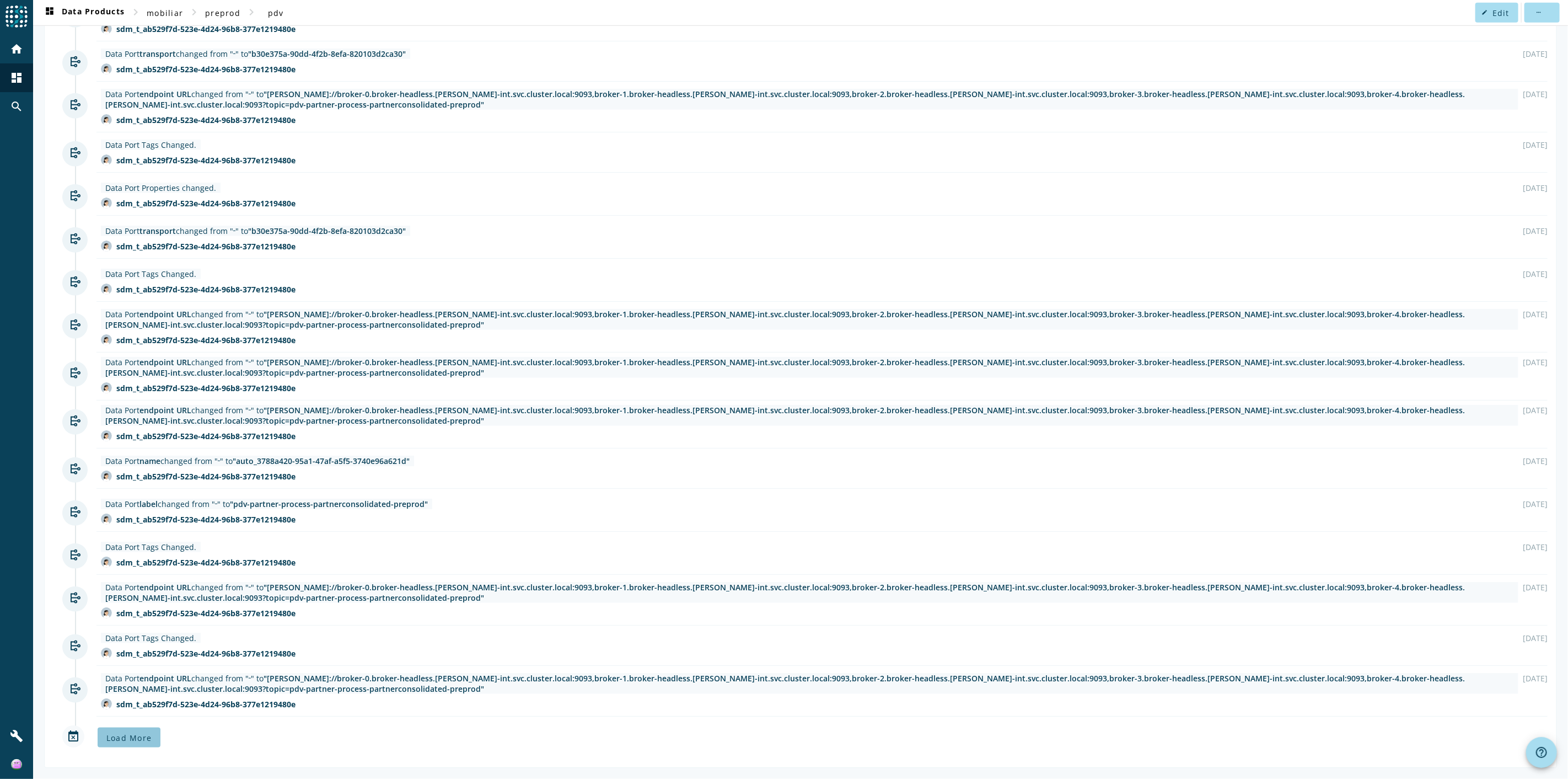
click at [141, 425] on span "Load More" at bounding box center [129, 738] width 45 height 10
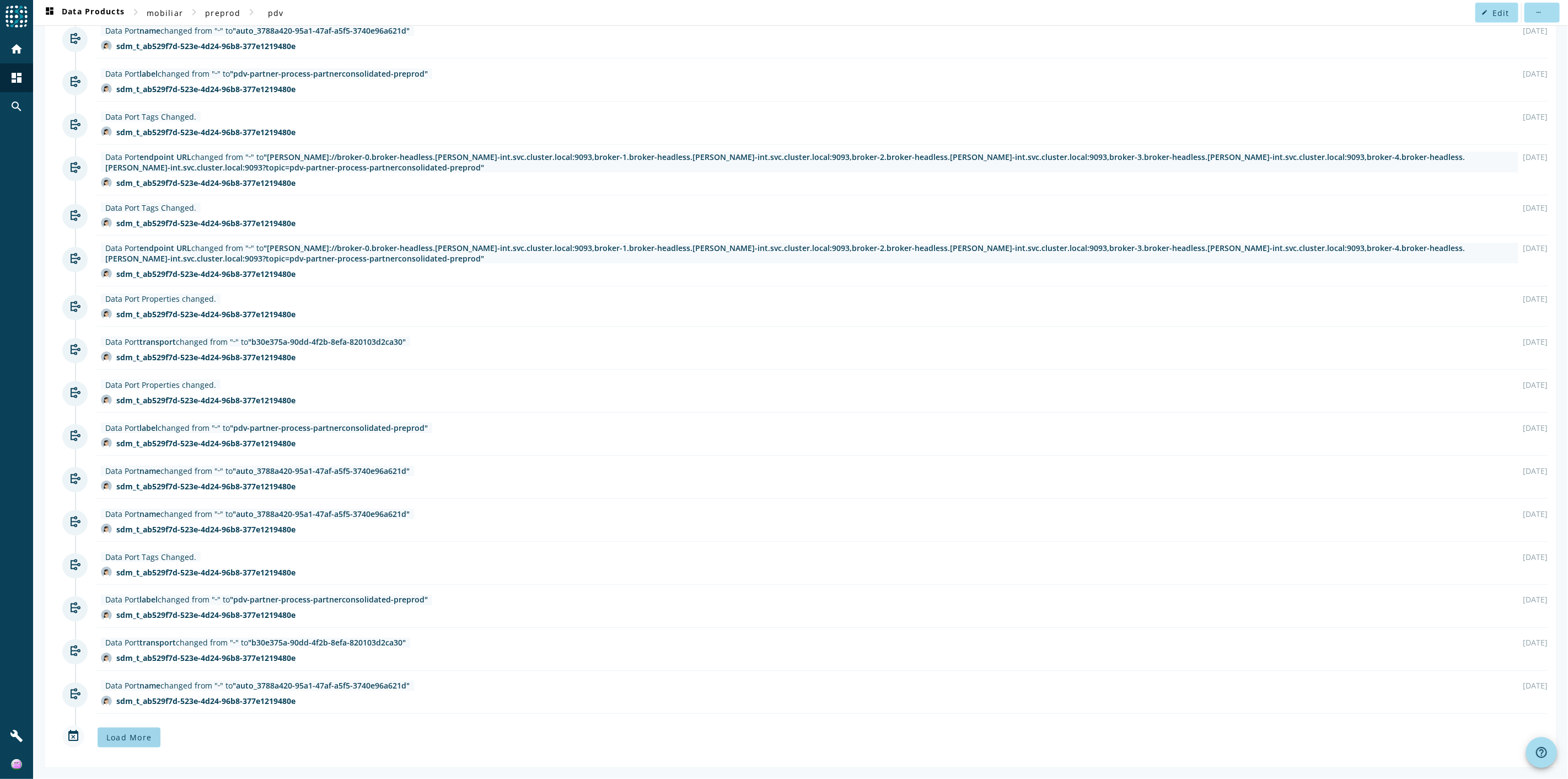
click at [136, 425] on span "Load More" at bounding box center [129, 738] width 45 height 10
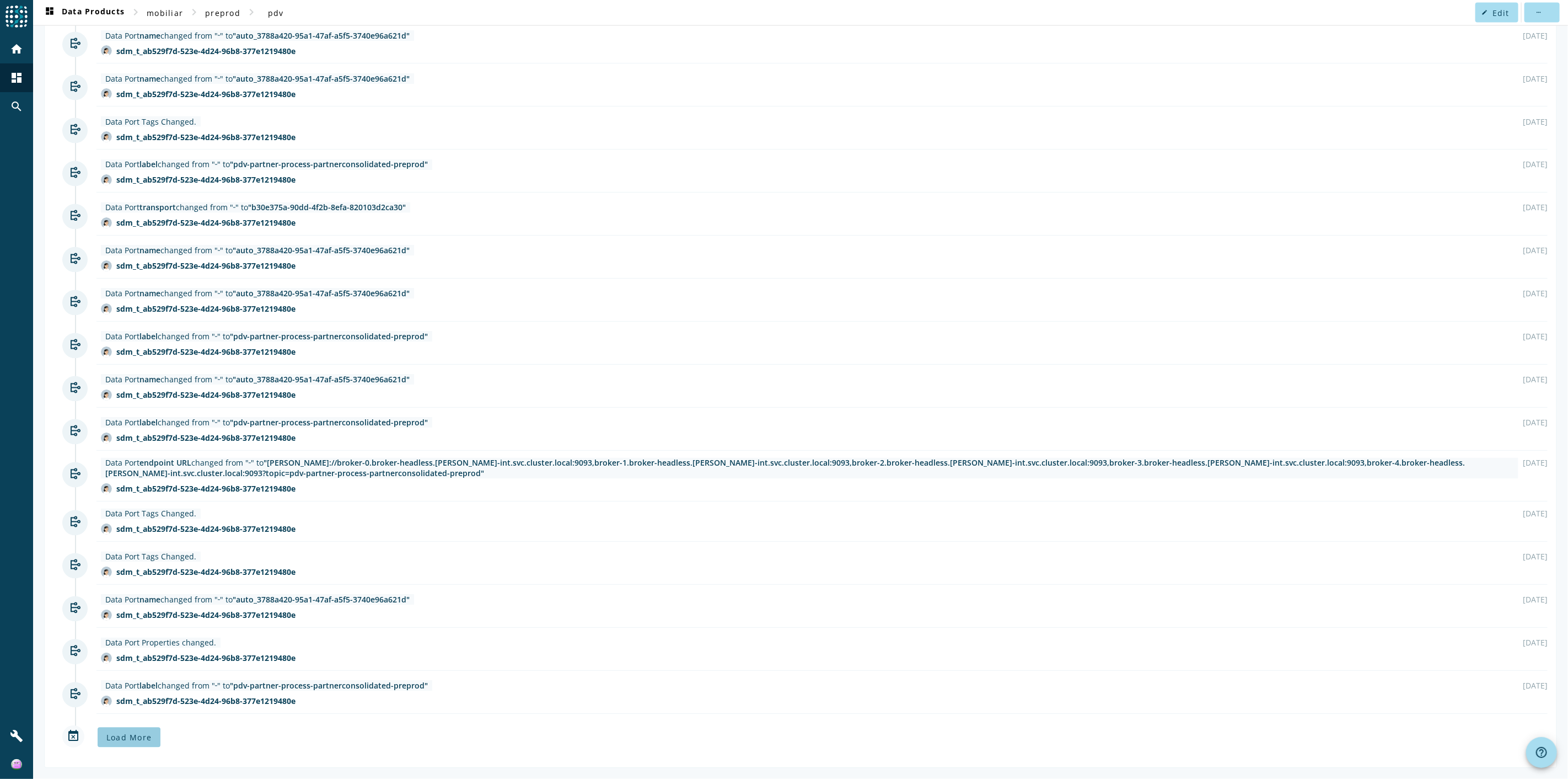
click at [136, 425] on span "Load More" at bounding box center [129, 738] width 45 height 10
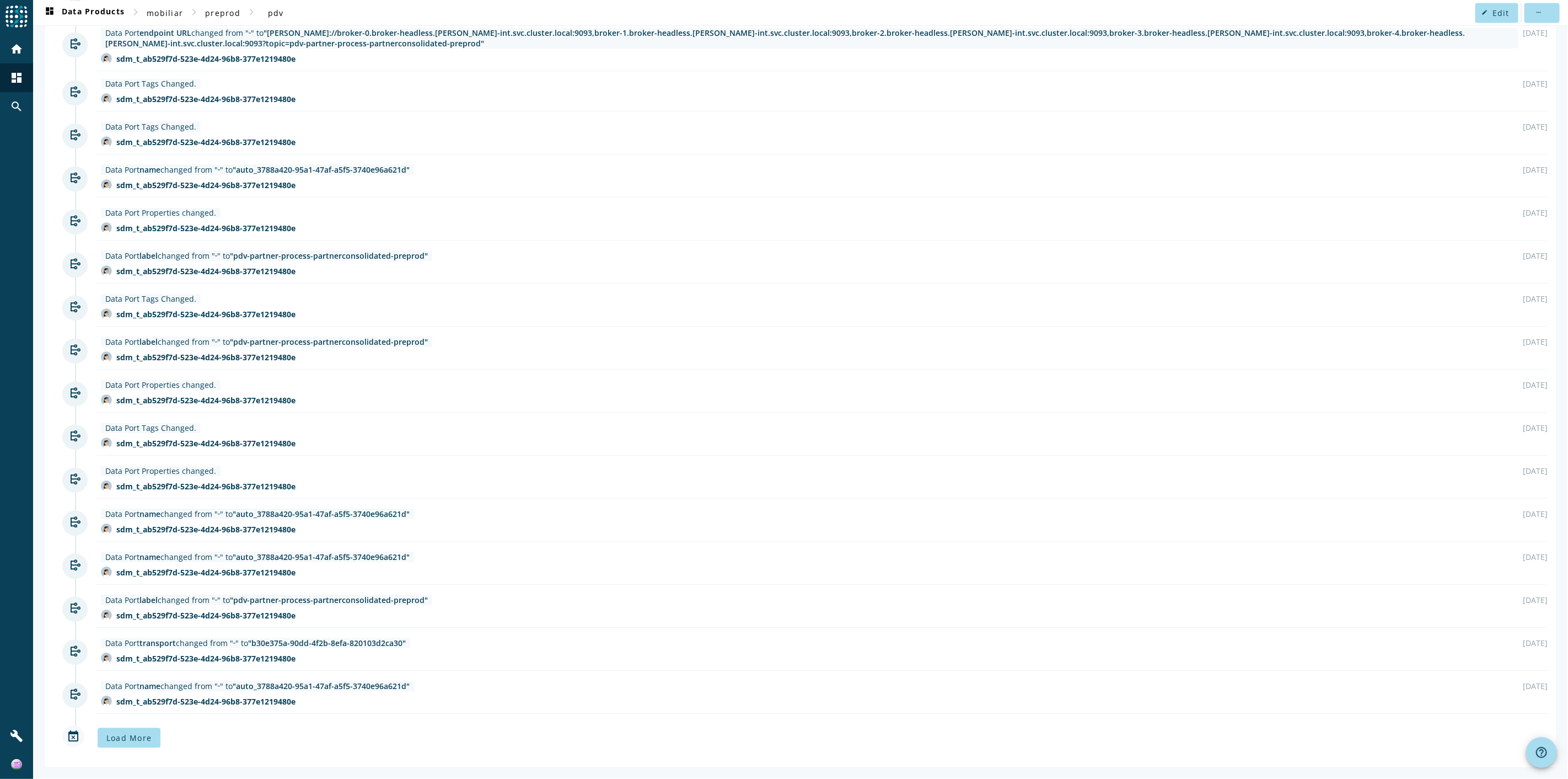
click at [136, 425] on span "Load More" at bounding box center [129, 738] width 45 height 10
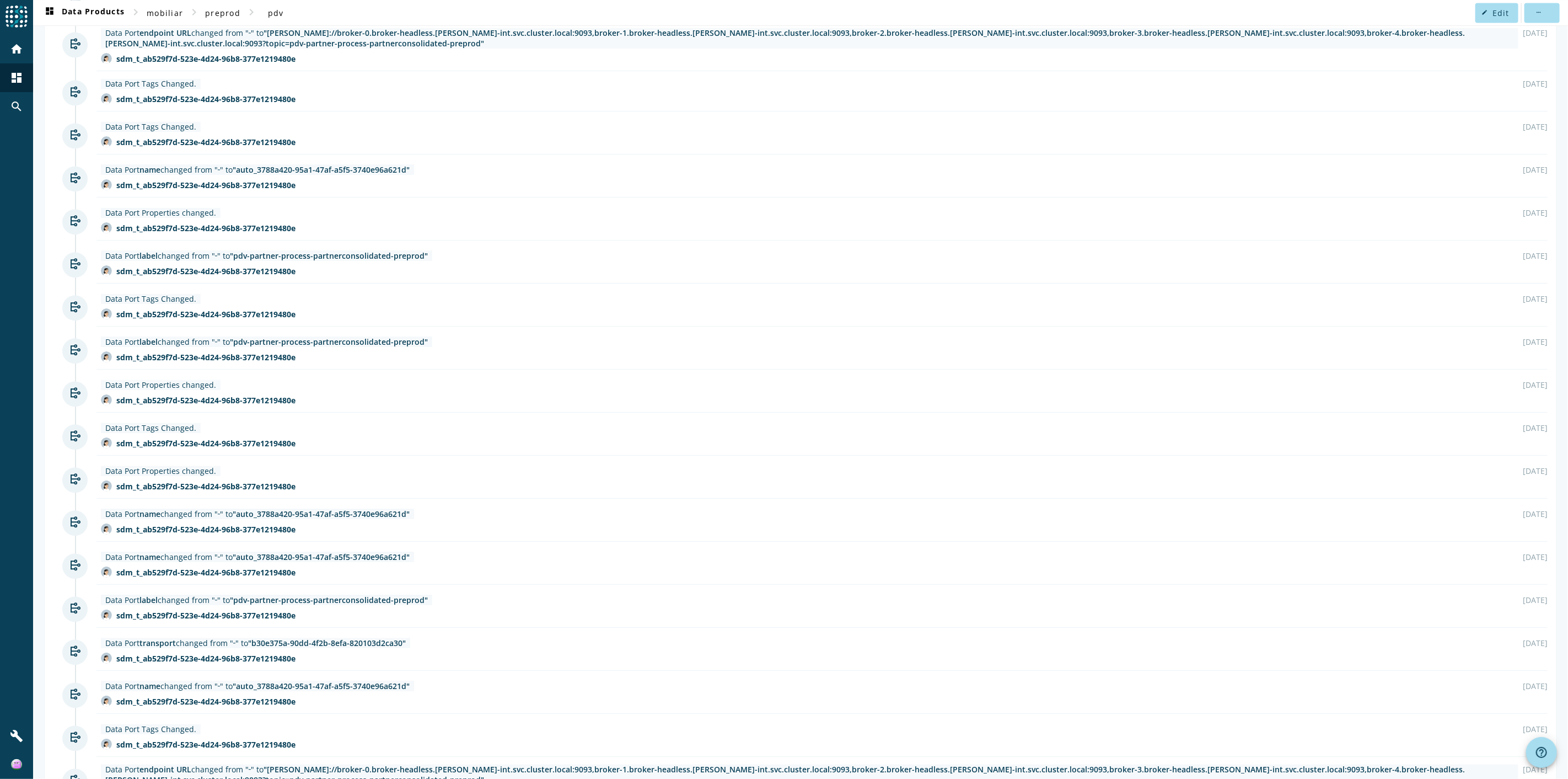
scroll to position [2472, 0]
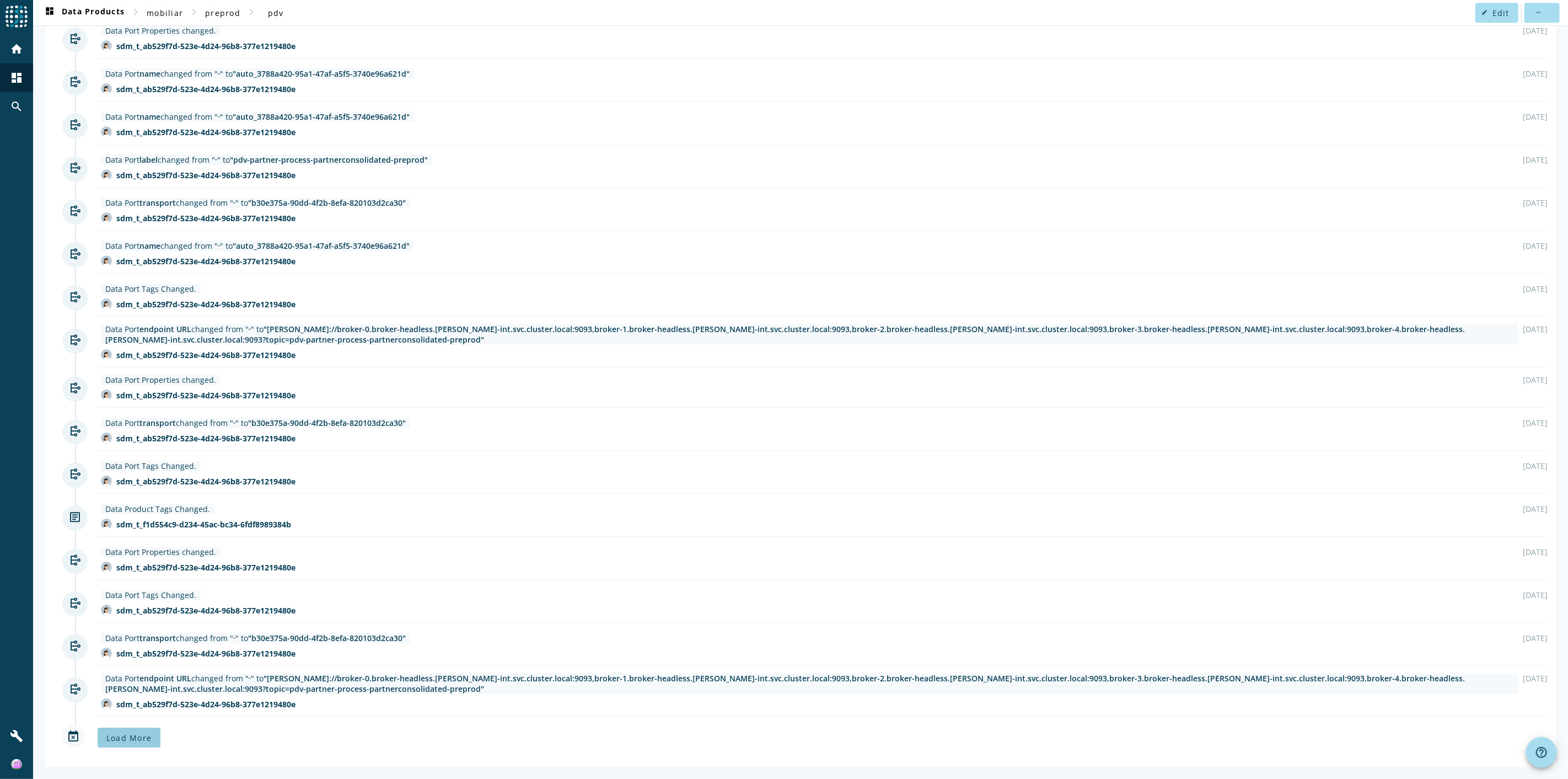
click at [136, 425] on span "Load More" at bounding box center [129, 738] width 45 height 10
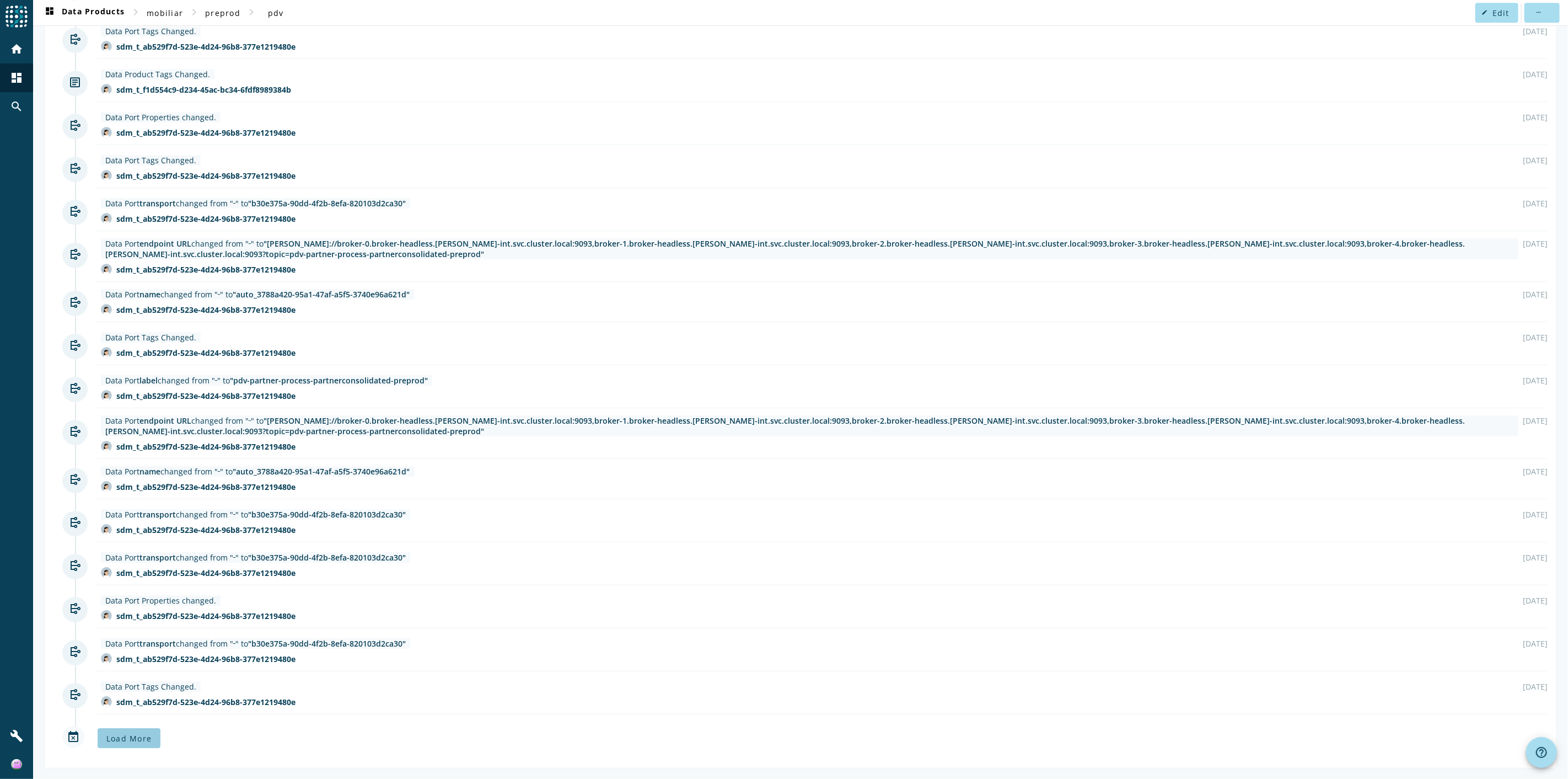
click at [136, 425] on span "Load More" at bounding box center [129, 738] width 45 height 10
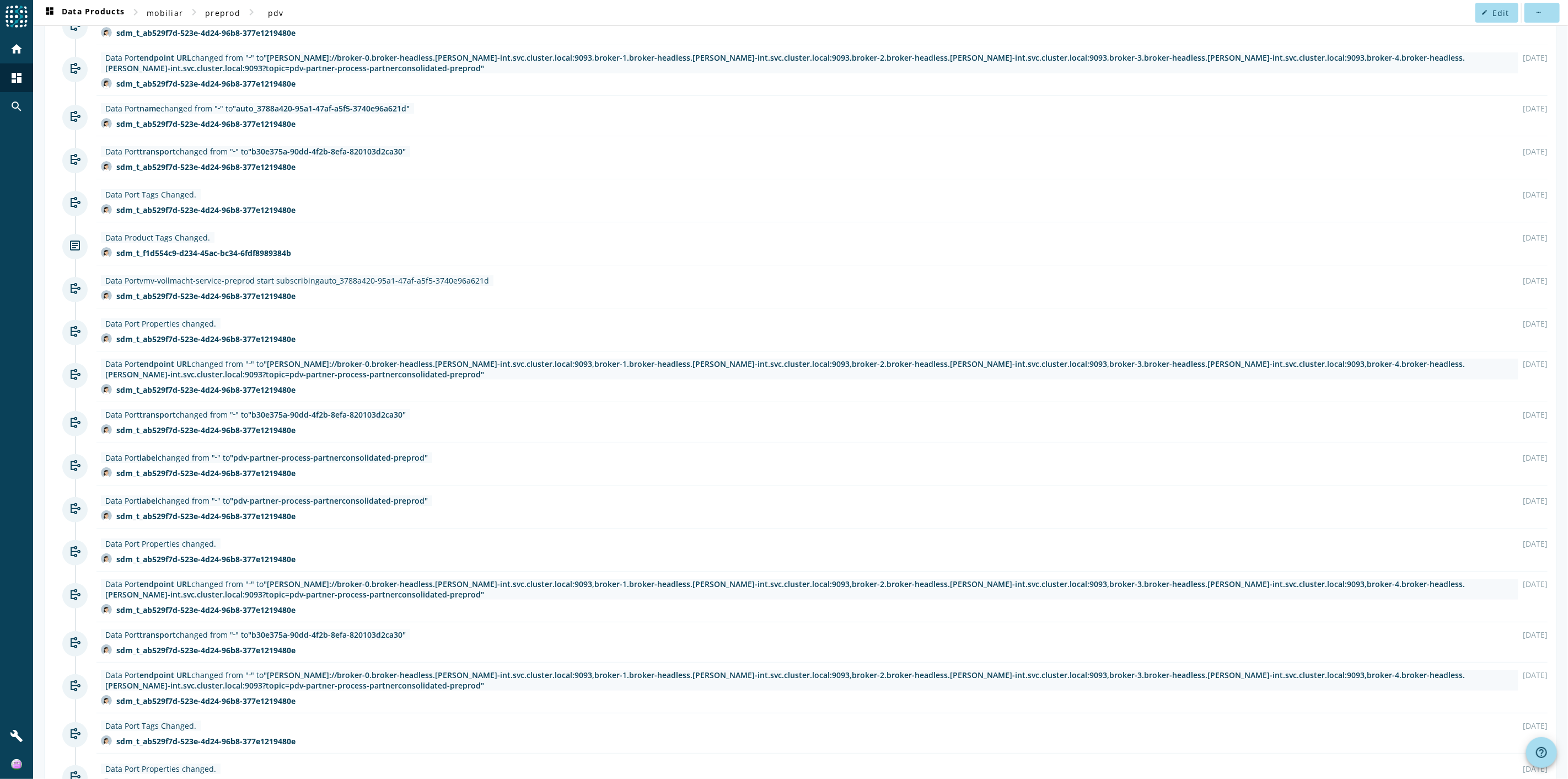
scroll to position [0, 0]
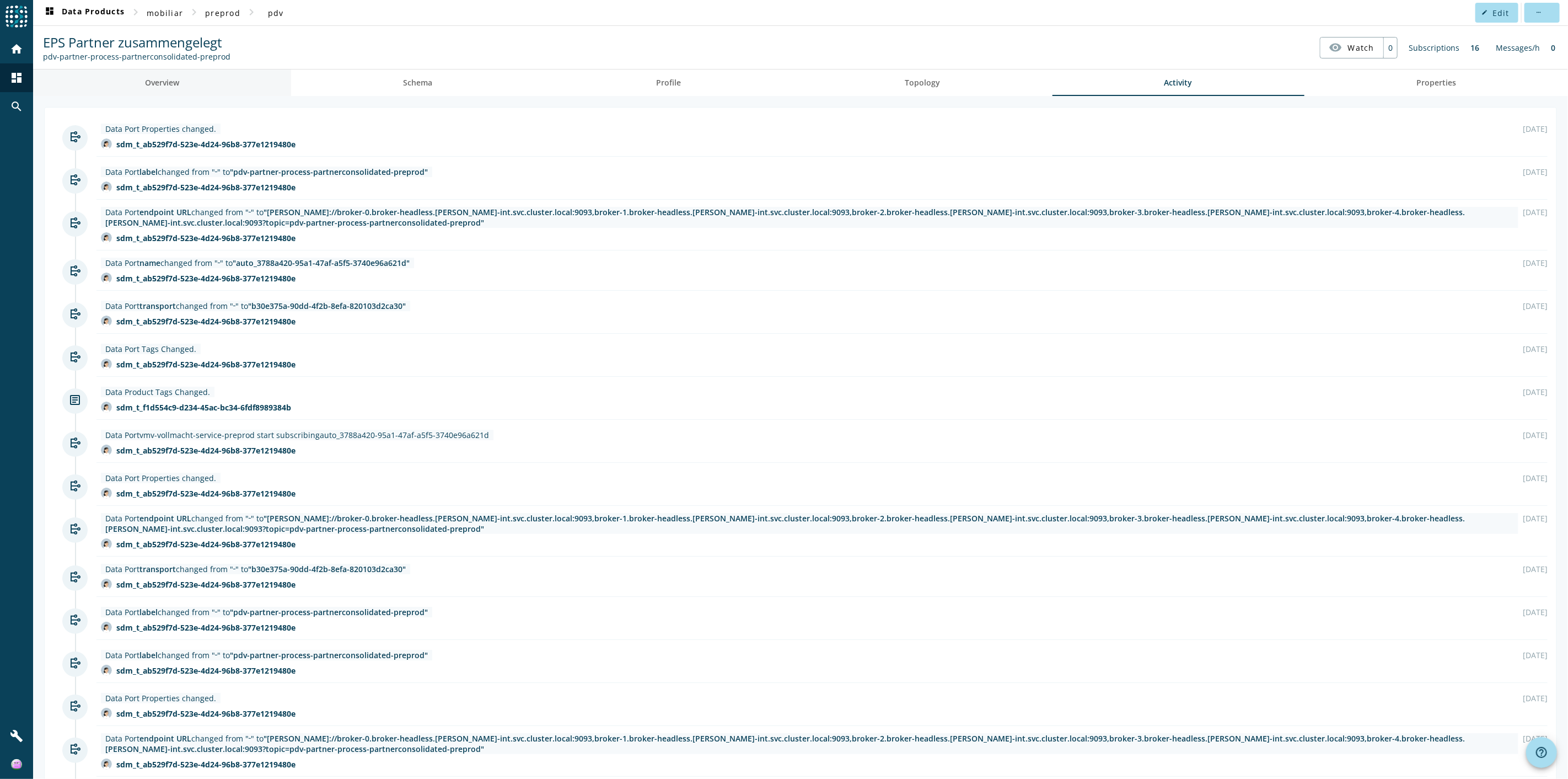
click at [206, 86] on link "Overview" at bounding box center [162, 82] width 258 height 26
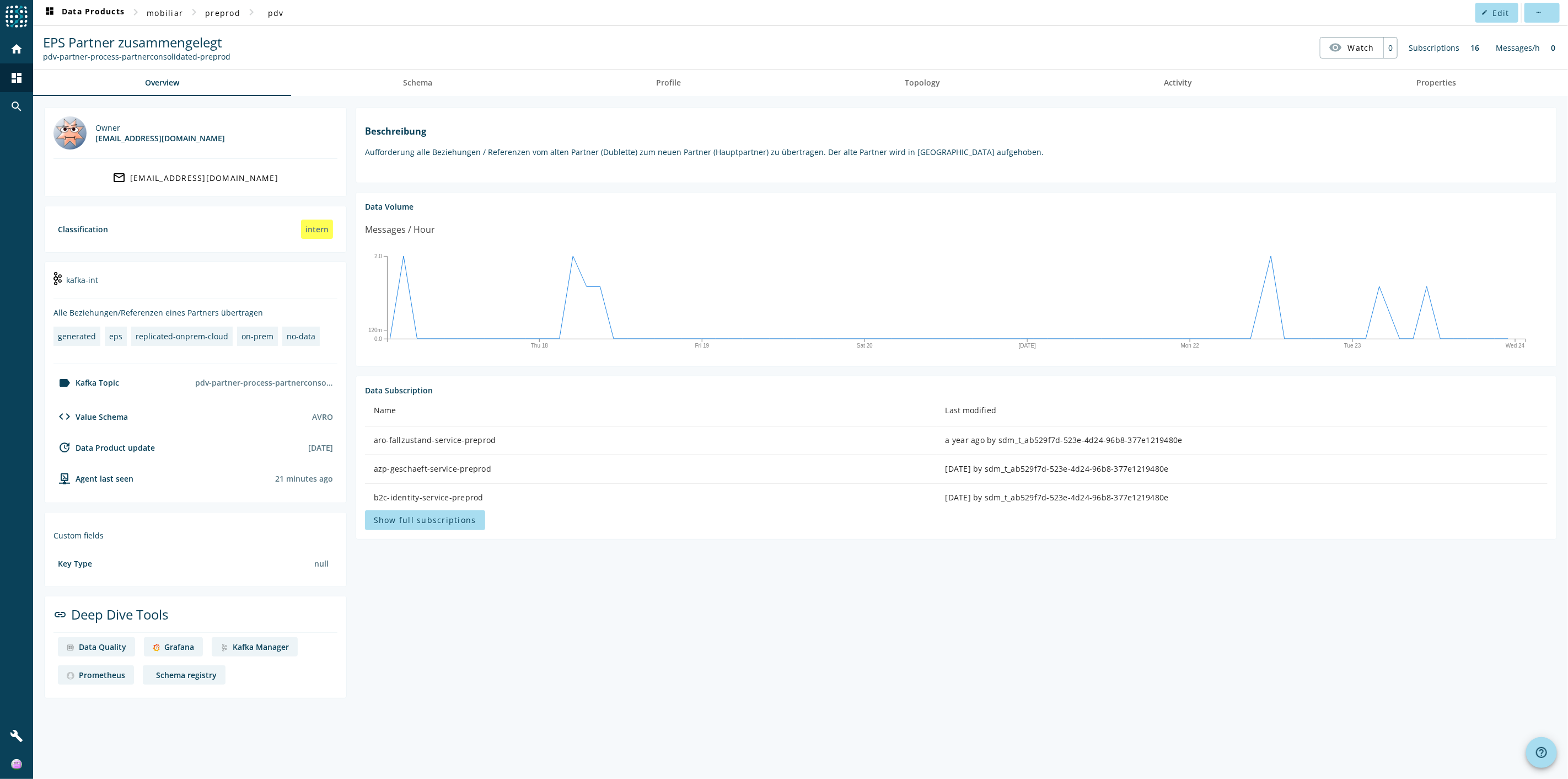
click at [186, 425] on div "Grafana" at bounding box center [179, 646] width 30 height 10
click at [397, 69] on link "Schema" at bounding box center [418, 82] width 253 height 26
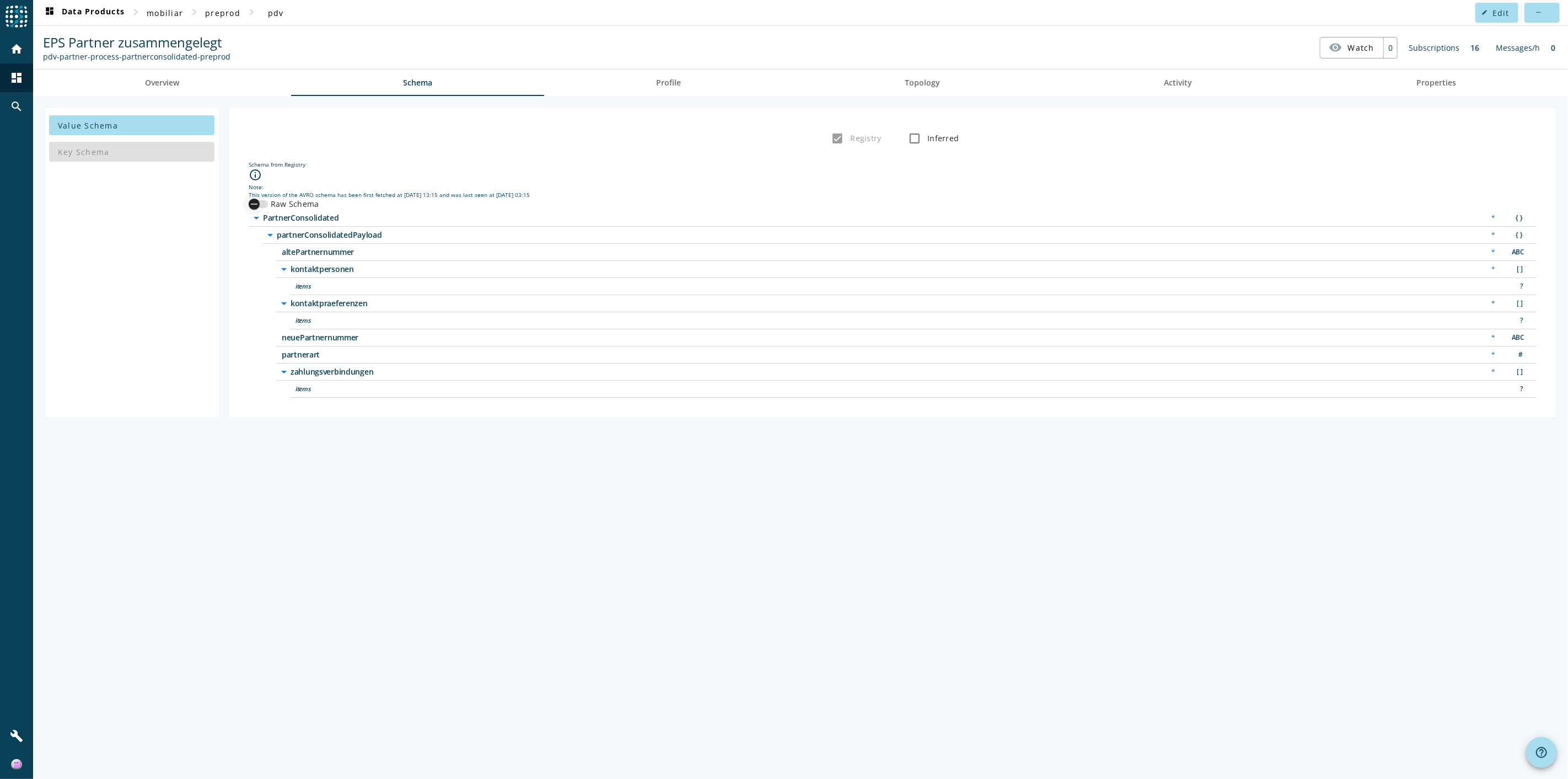
click at [257, 205] on icon "button" at bounding box center [254, 204] width 10 height 10
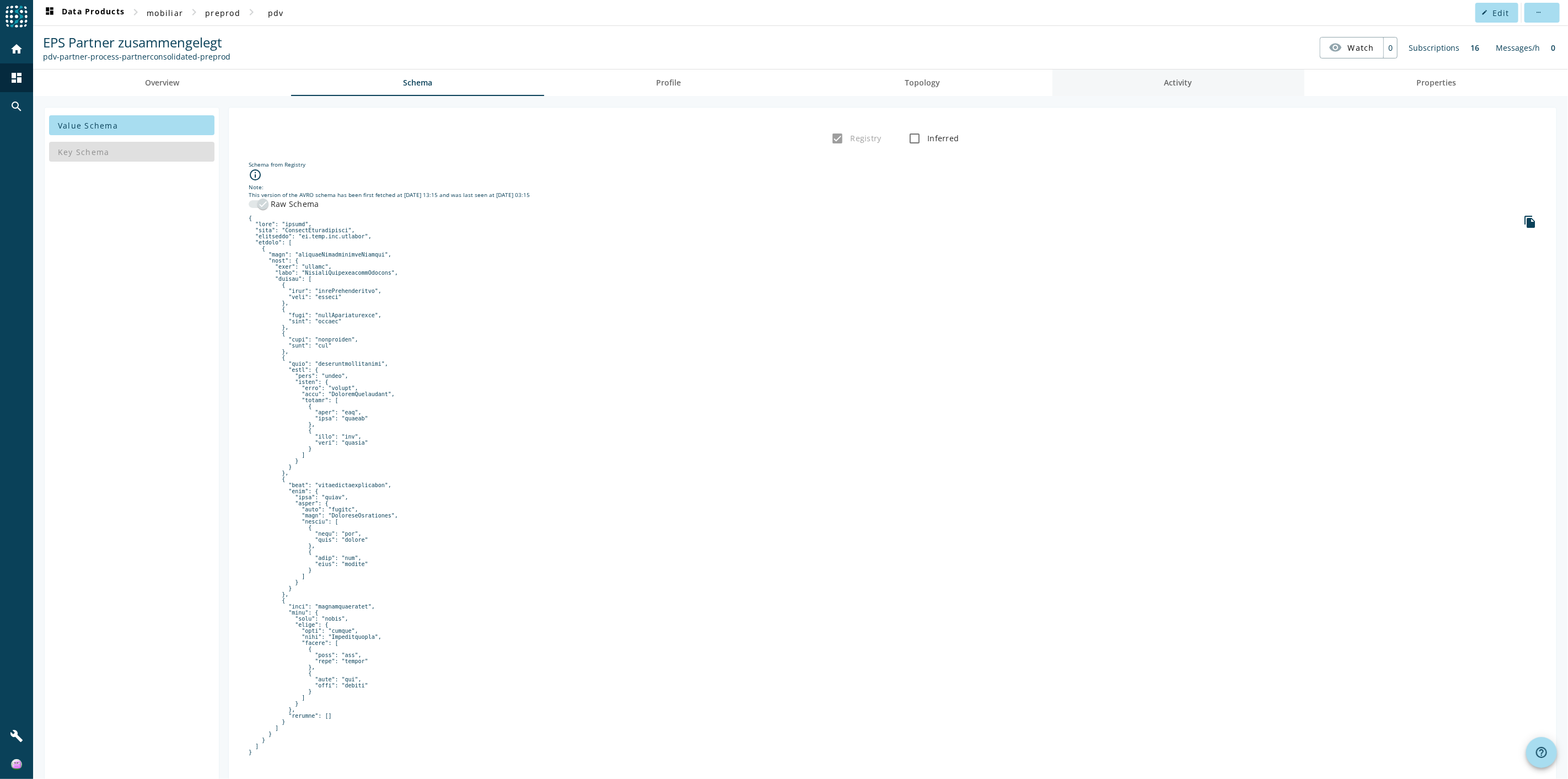
click at [940, 85] on link "Activity" at bounding box center [1178, 82] width 252 height 26
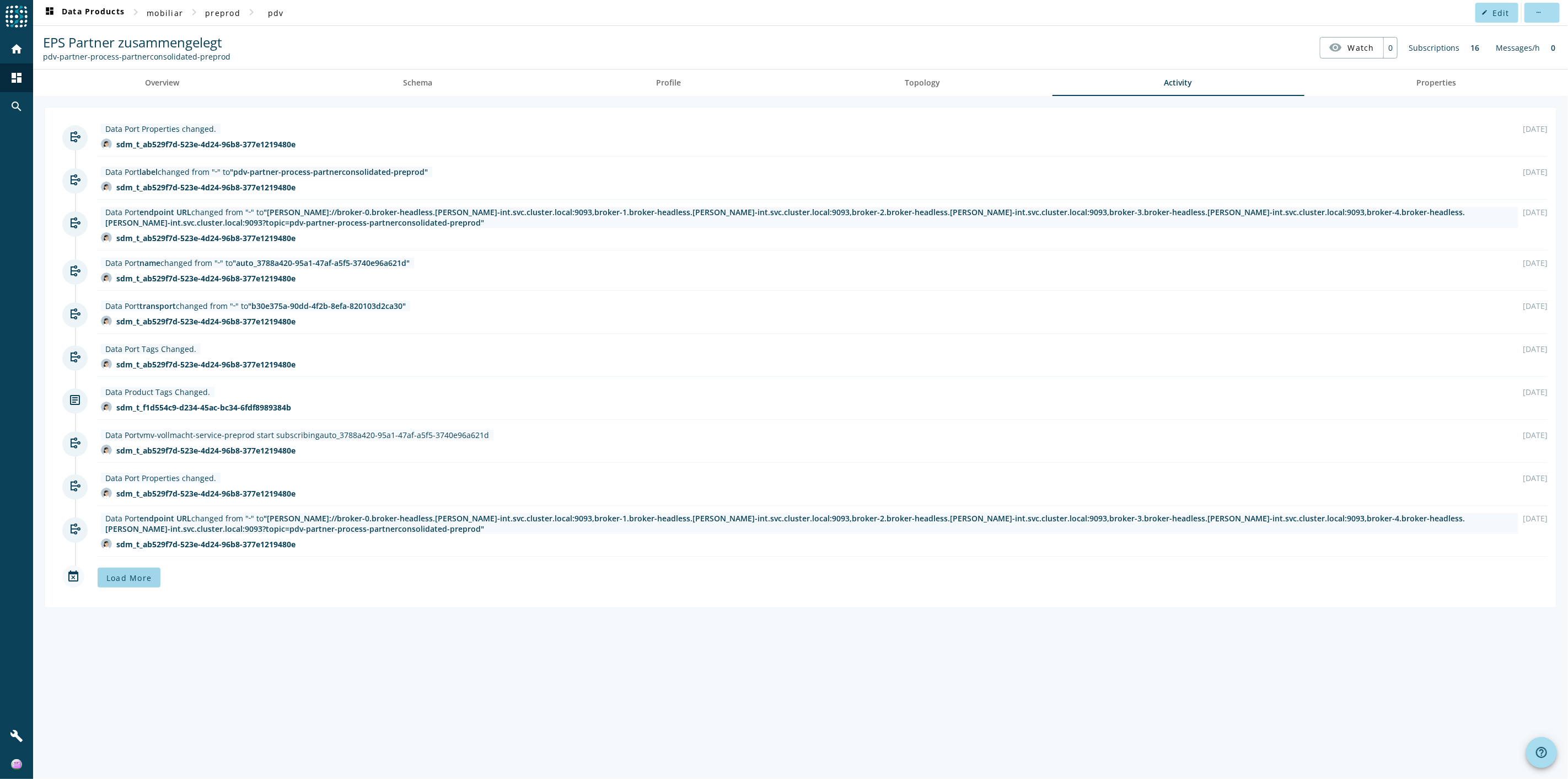
click at [128, 425] on span "Load More" at bounding box center [129, 577] width 45 height 10
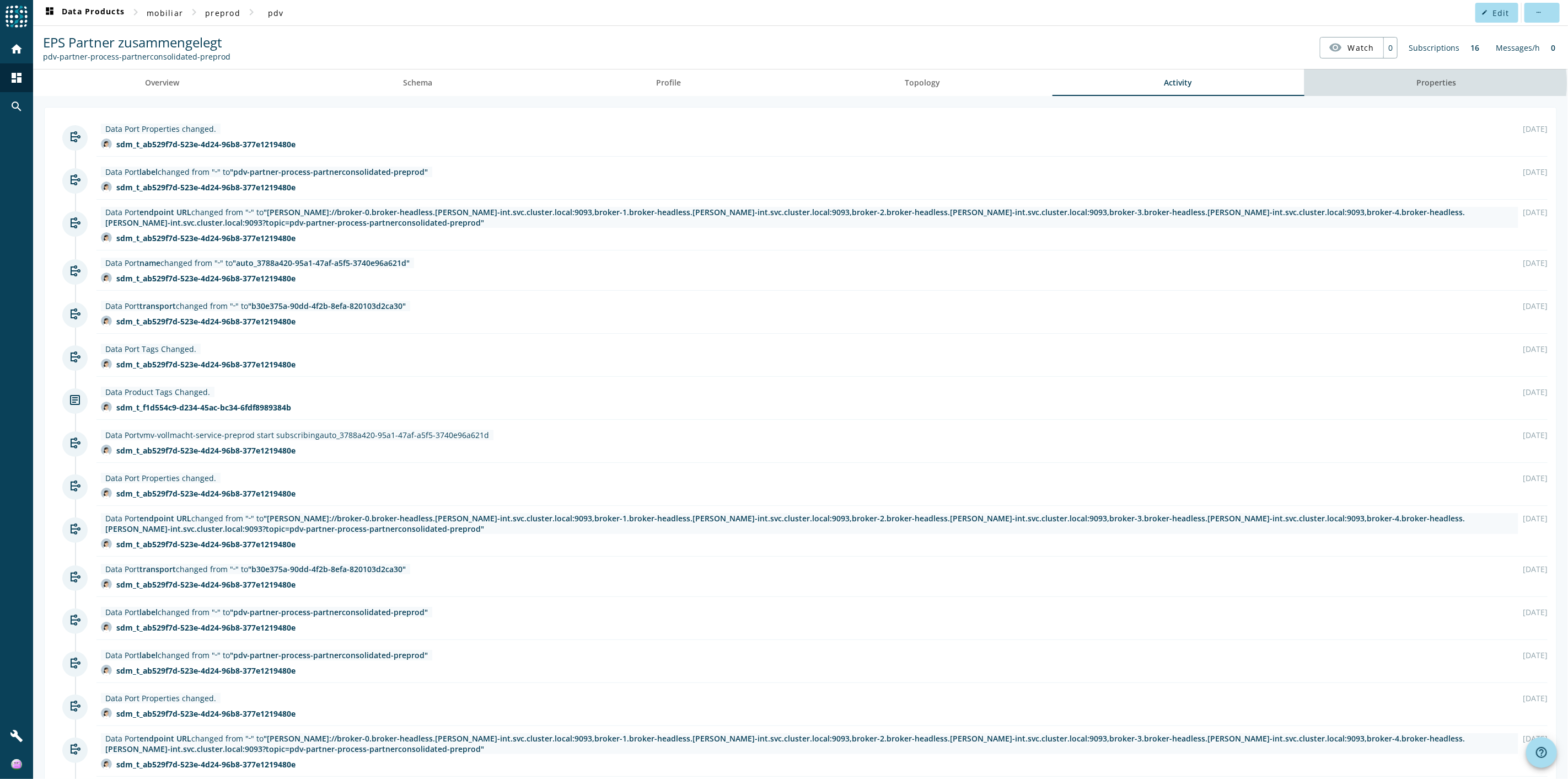
click at [940, 83] on span "Properties" at bounding box center [1436, 83] width 40 height 8
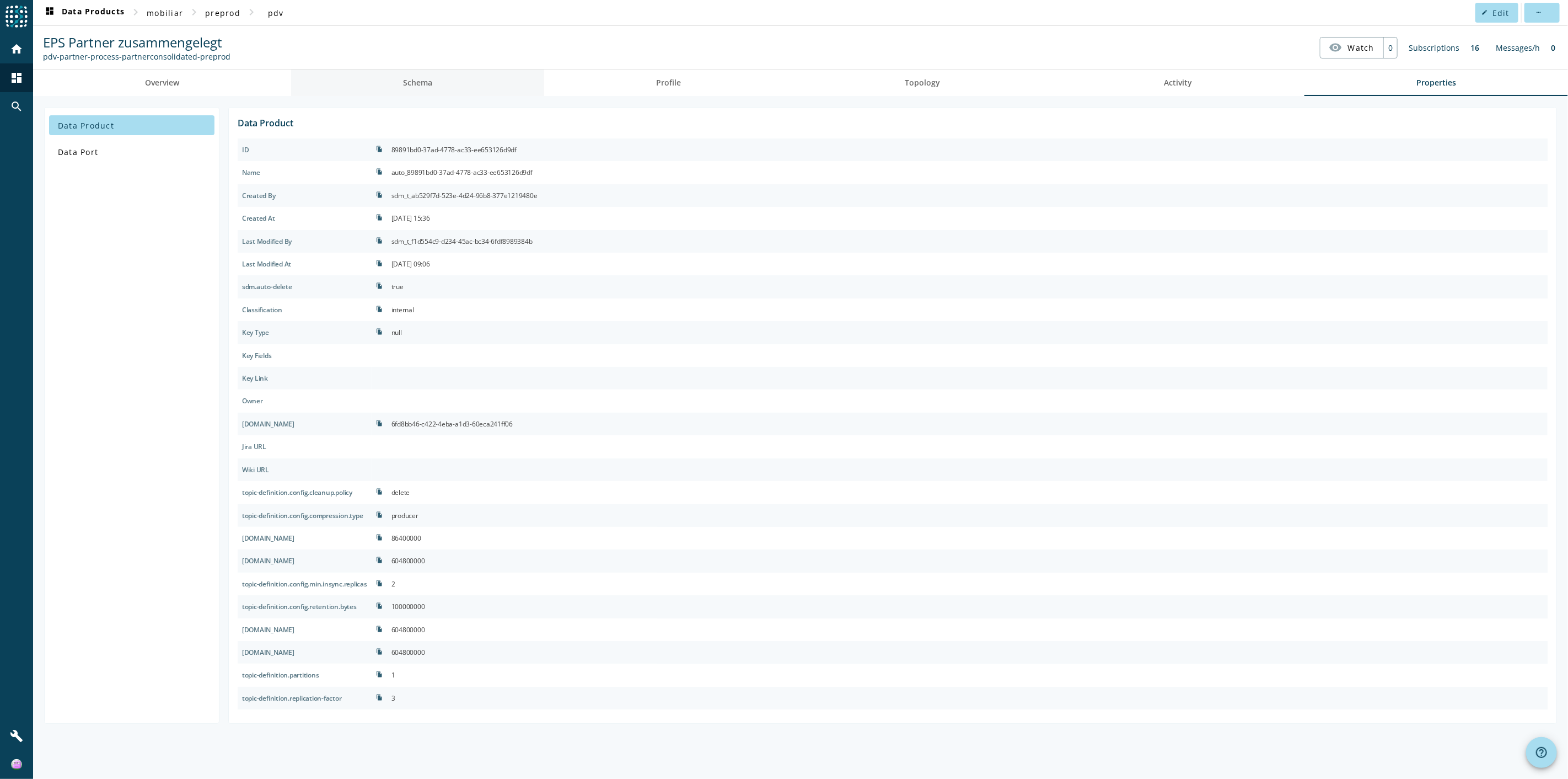
click at [444, 77] on link "Schema" at bounding box center [418, 82] width 253 height 26
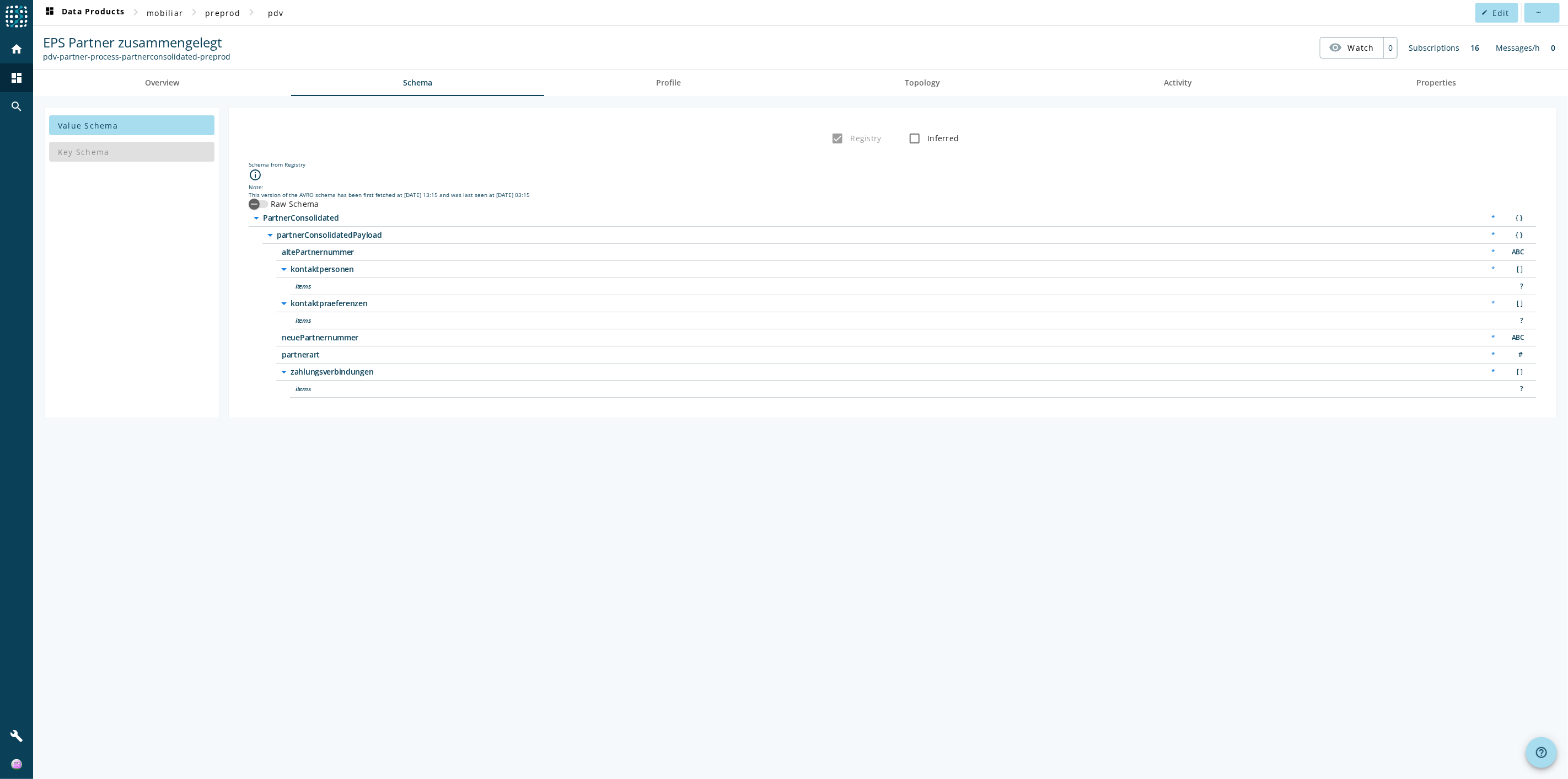
drag, startPoint x: 349, startPoint y: 267, endPoint x: 289, endPoint y: 270, distance: 60.1
click at [289, 270] on div "arrow_drop_down kontaktpersonen" at bounding box center [422, 269] width 289 height 13
click at [258, 199] on icon "button" at bounding box center [254, 204] width 10 height 10
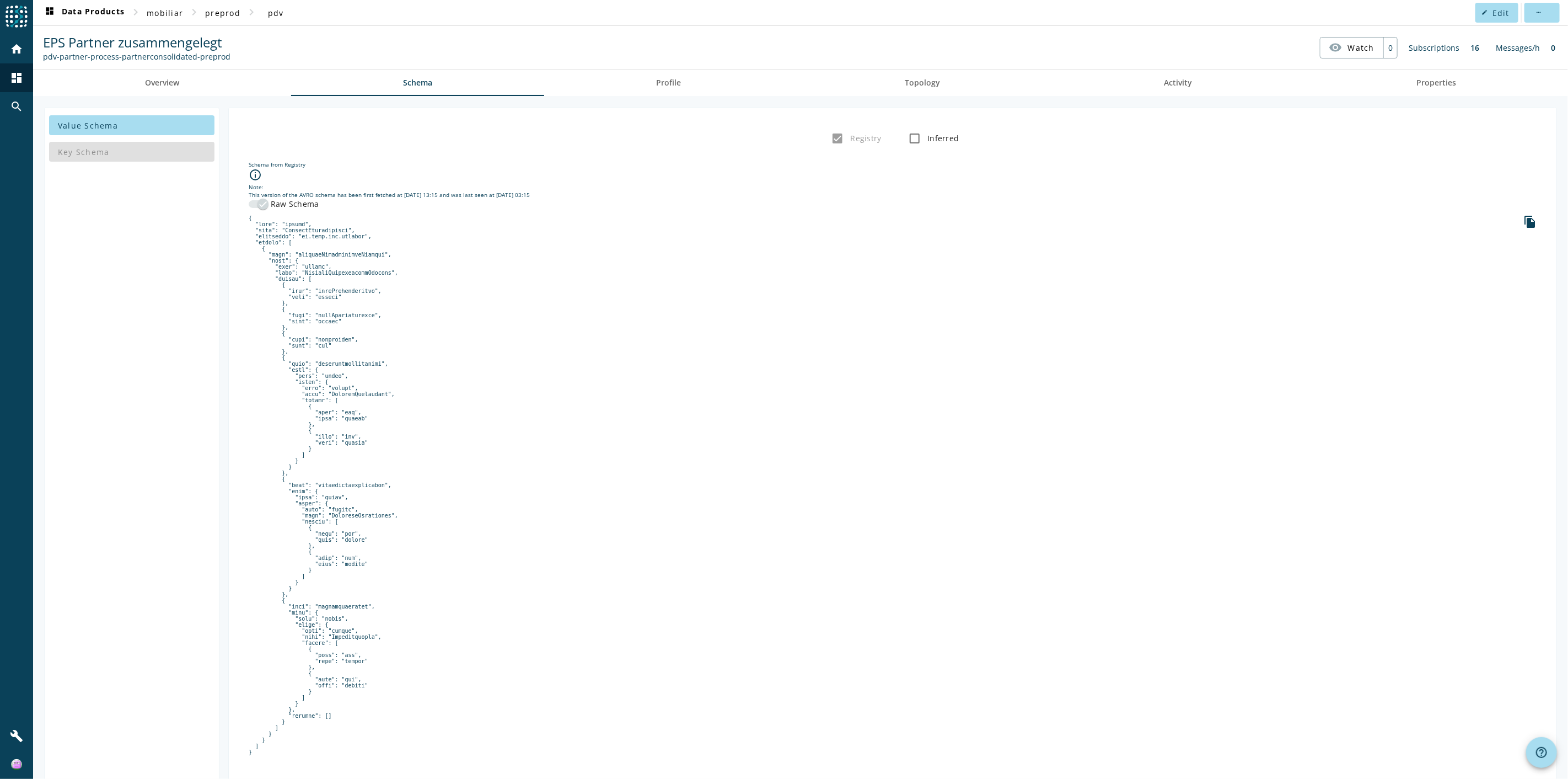
click at [335, 425] on pre at bounding box center [893, 485] width 1288 height 540
copy pre "kontaktpersonen"
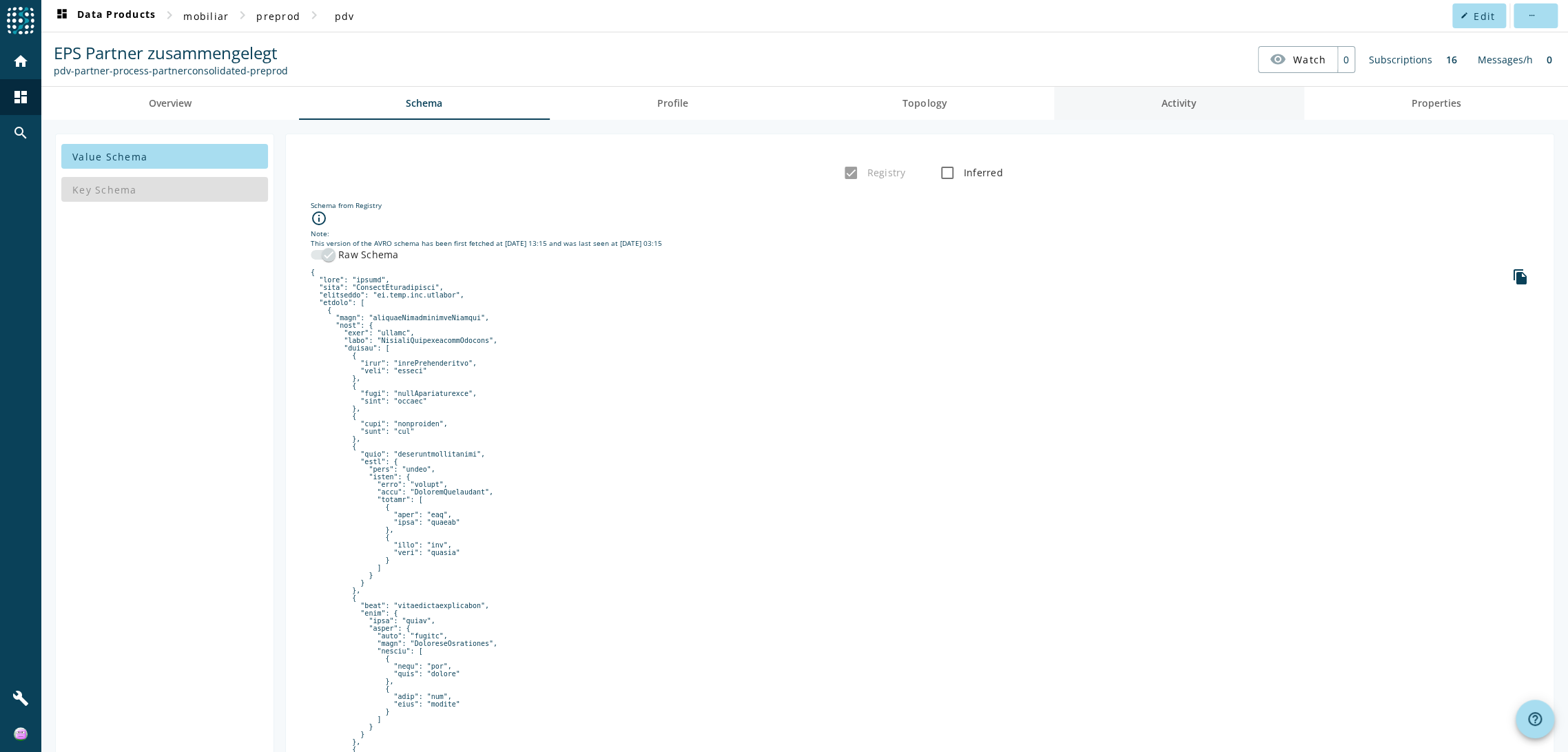
click at [1166, 99] on span "Activity" at bounding box center [1179, 103] width 35 height 10
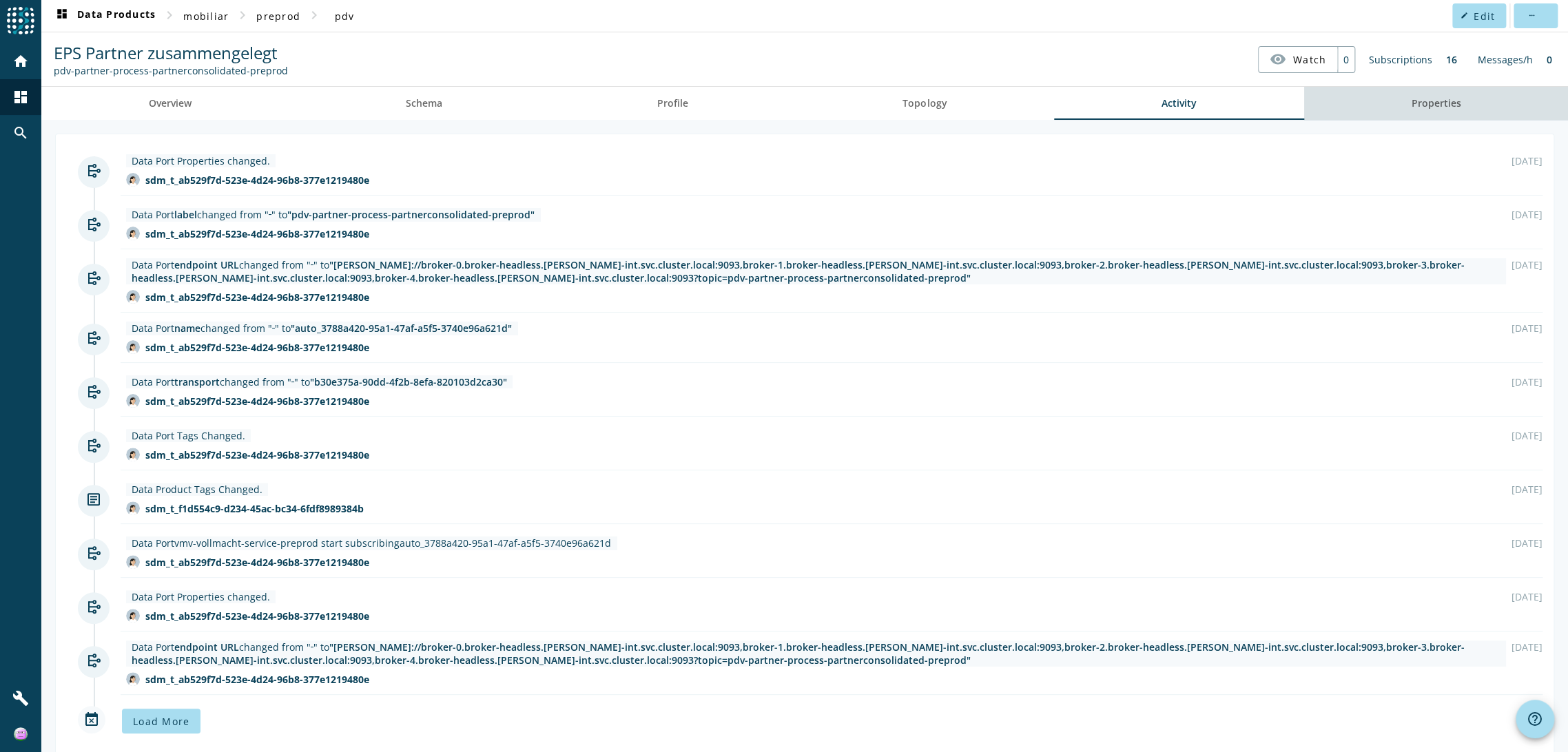
click at [1175, 108] on span "Properties" at bounding box center [1435, 103] width 49 height 10
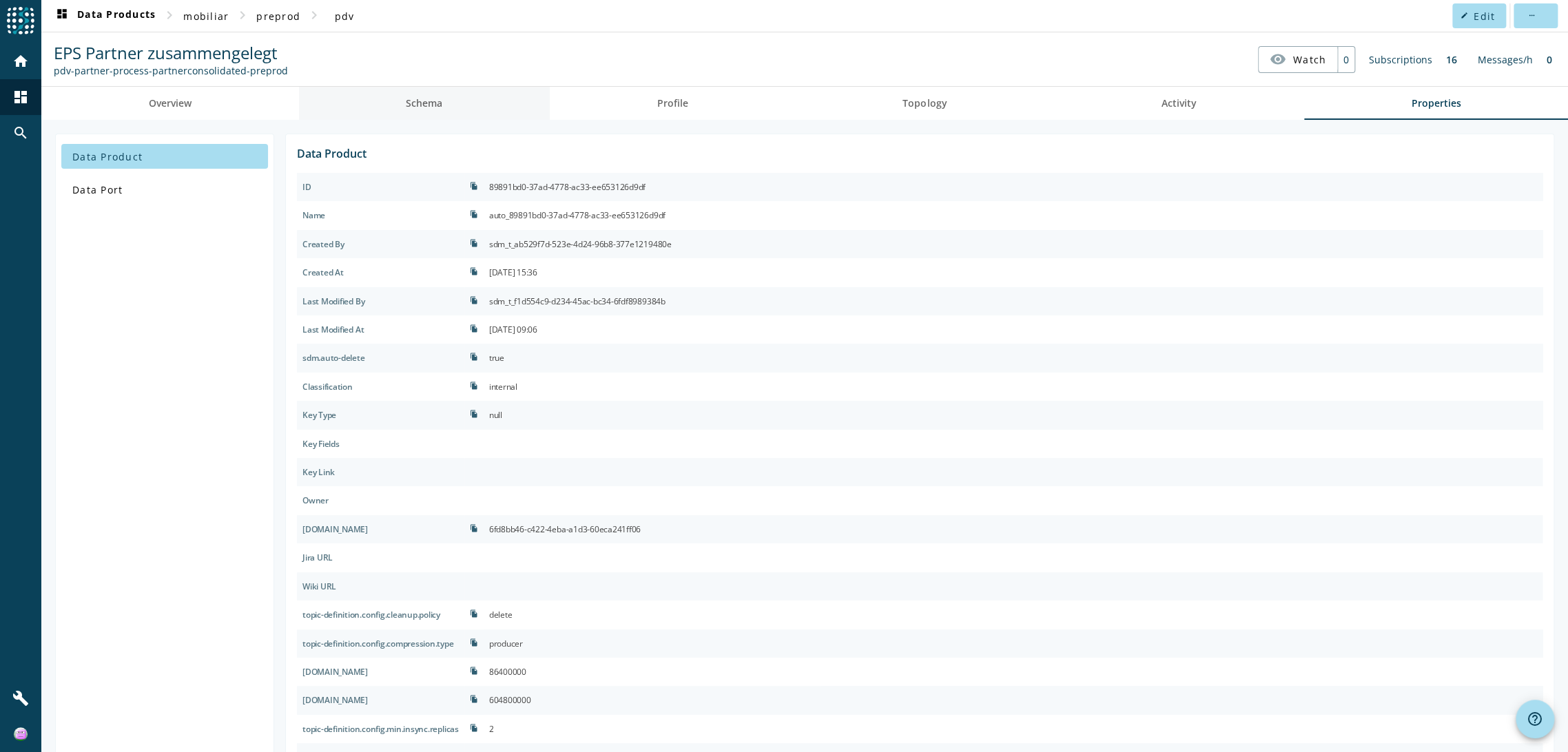
click at [424, 103] on span "Schema" at bounding box center [424, 103] width 37 height 10
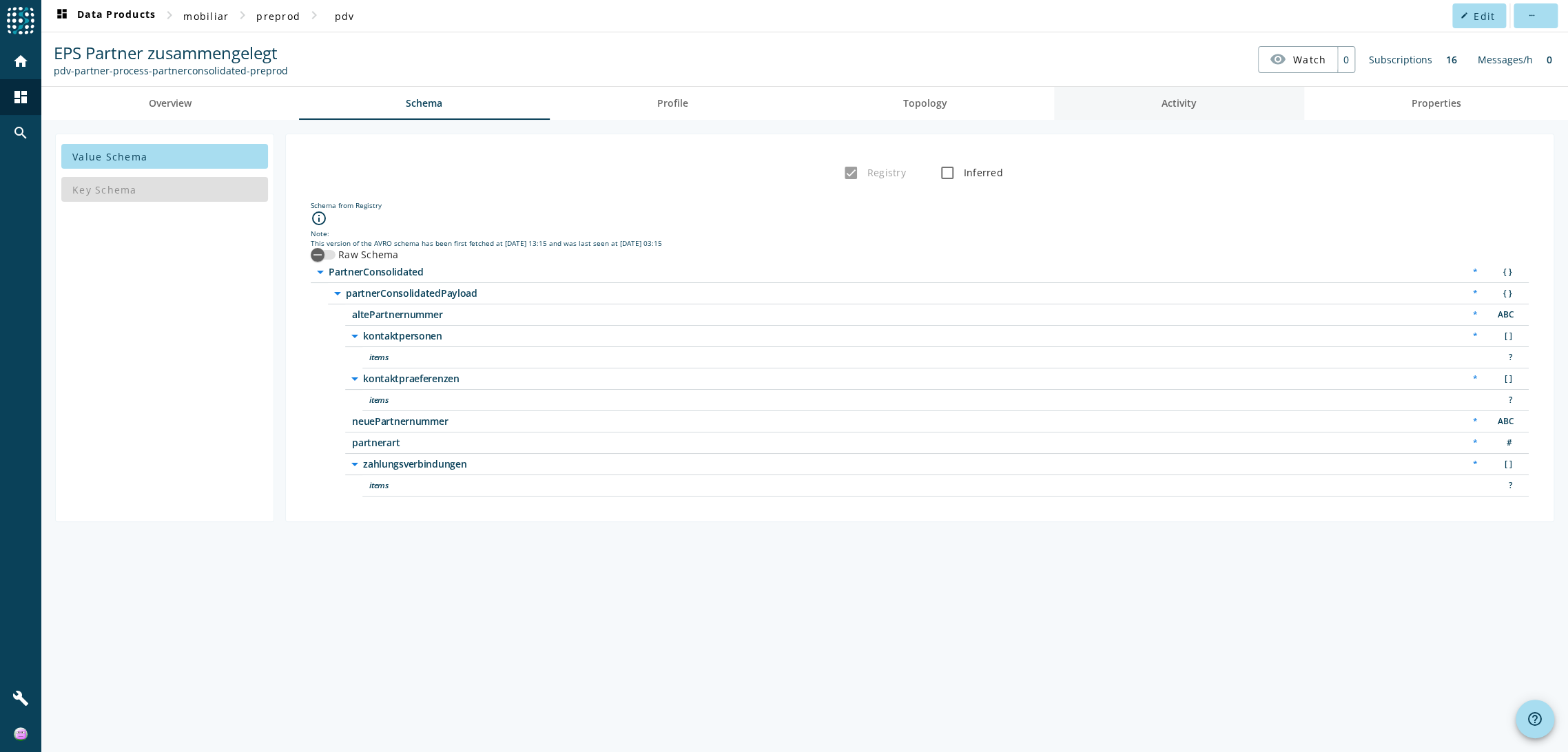
click at [1175, 108] on span "Activity" at bounding box center [1179, 103] width 35 height 10
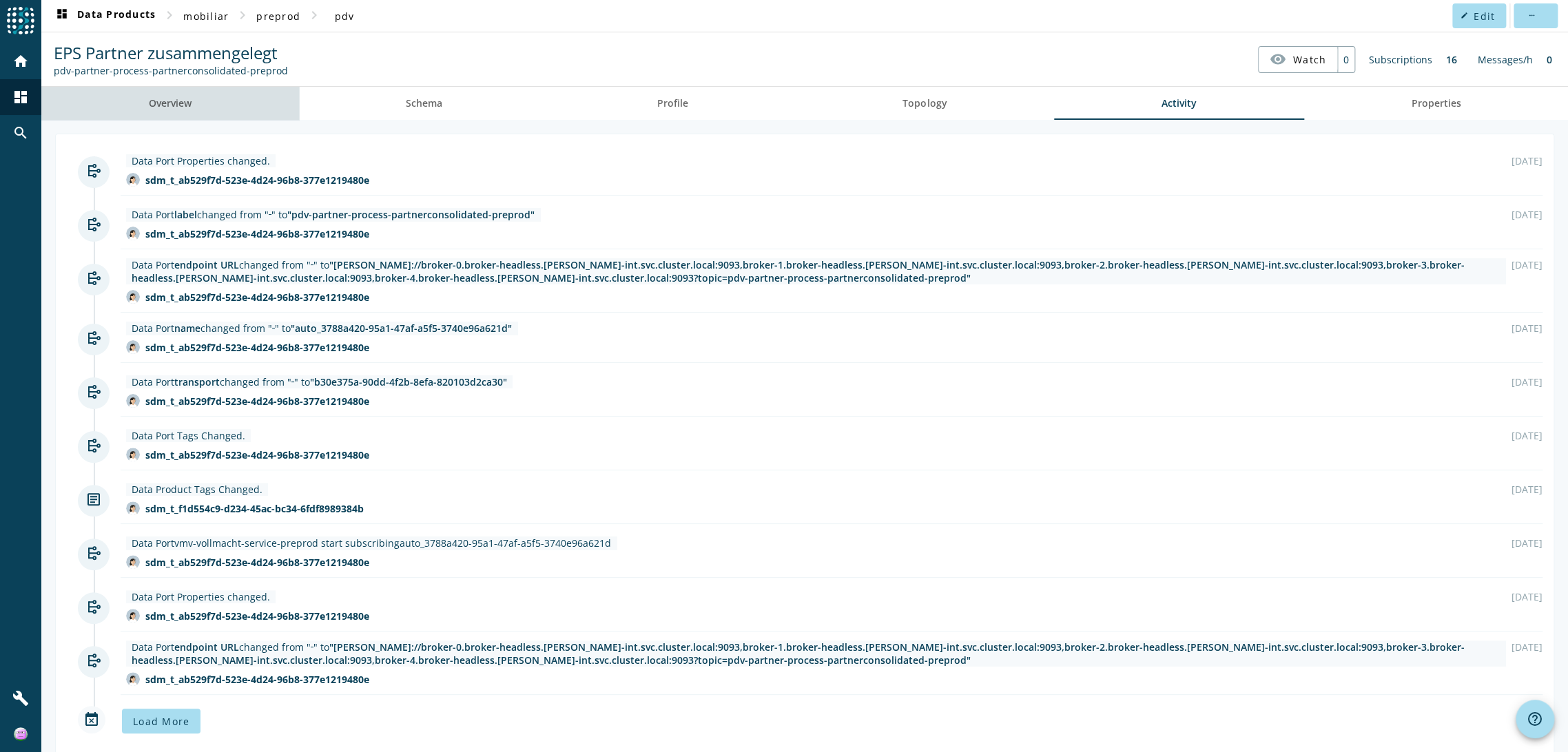
click at [195, 106] on link "Overview" at bounding box center [170, 103] width 258 height 33
